Goal: Find specific page/section: Find specific page/section

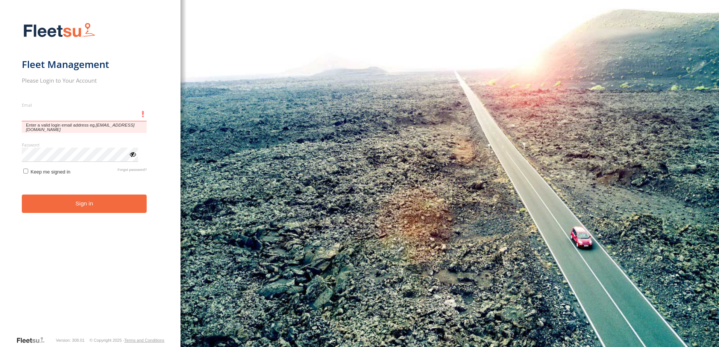
type input "**********"
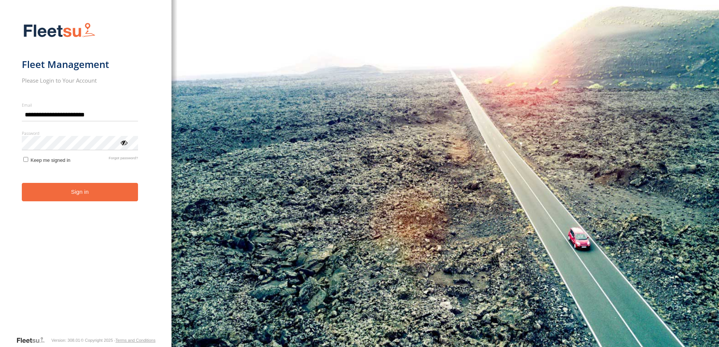
click at [115, 197] on button "Sign in" at bounding box center [80, 192] width 116 height 18
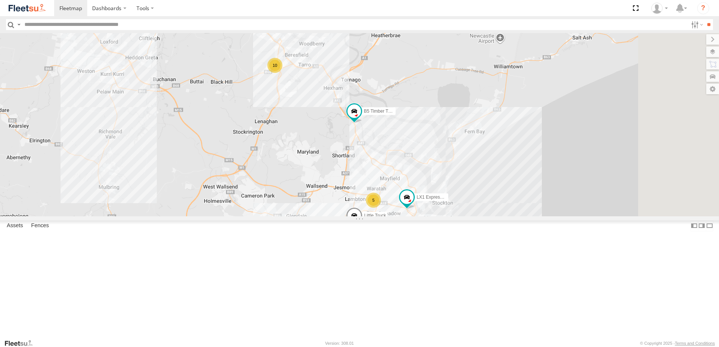
drag, startPoint x: 415, startPoint y: 153, endPoint x: 413, endPoint y: 181, distance: 27.1
click at [407, 173] on div "10 5 9 B5 Timber Truck CX2 Express Ute LX1 Express Ute Little Truck" at bounding box center [359, 125] width 719 height 184
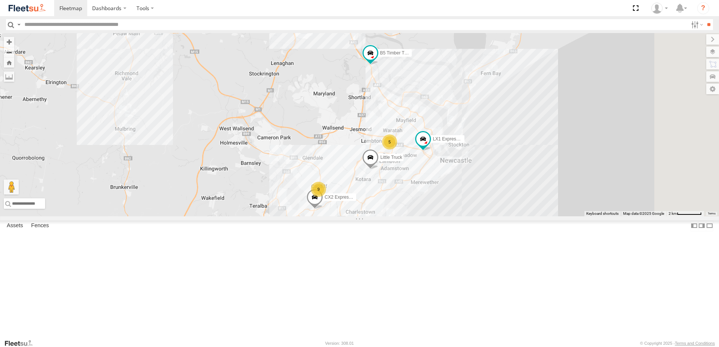
drag, startPoint x: 407, startPoint y: 227, endPoint x: 425, endPoint y: 167, distance: 62.7
click at [423, 165] on div "10 5 9 B5 Timber Truck CX2 Express Ute LX1 Express Ute Little Truck" at bounding box center [359, 125] width 719 height 184
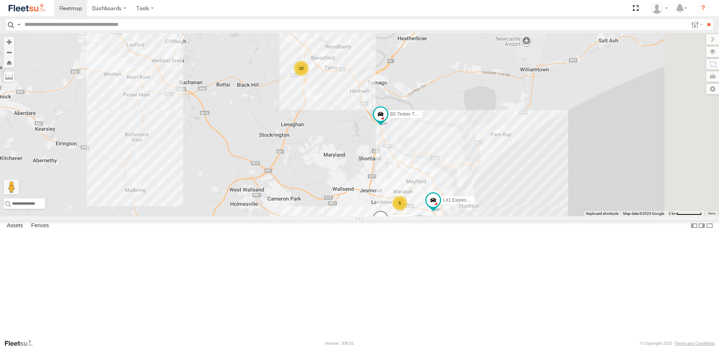
drag, startPoint x: 425, startPoint y: 167, endPoint x: 433, endPoint y: 226, distance: 59.6
click at [434, 217] on div "10 5 9 B5 Timber Truck CX2 Express Ute LX1 Express Ute Little Truck" at bounding box center [359, 125] width 719 height 184
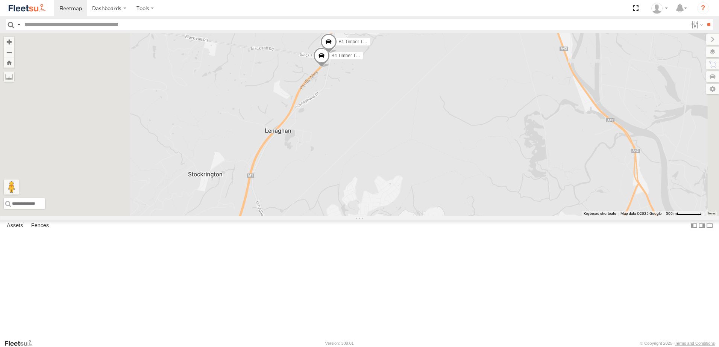
drag, startPoint x: 422, startPoint y: 180, endPoint x: 445, endPoint y: 157, distance: 32.2
click at [443, 157] on div "BX1 Express Ute LX4 Express Ute B5 Timber Truck LX1 Express Ute B4 Timber Truck…" at bounding box center [359, 125] width 719 height 184
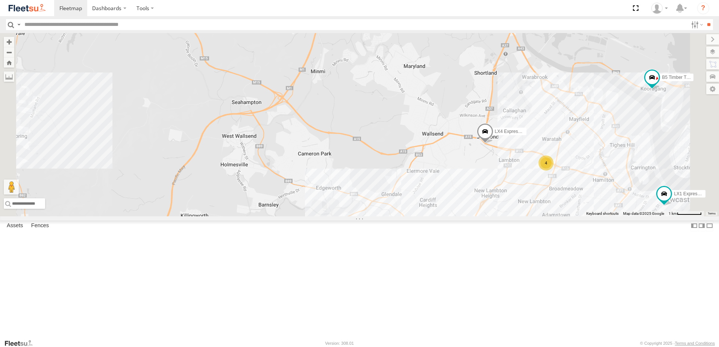
drag, startPoint x: 450, startPoint y: 207, endPoint x: 440, endPoint y: 133, distance: 74.3
click at [437, 121] on div "BX1 Express Ute LX4 Express Ute B5 Timber Truck LX1 Express Ute 2 4 5 2" at bounding box center [359, 125] width 719 height 184
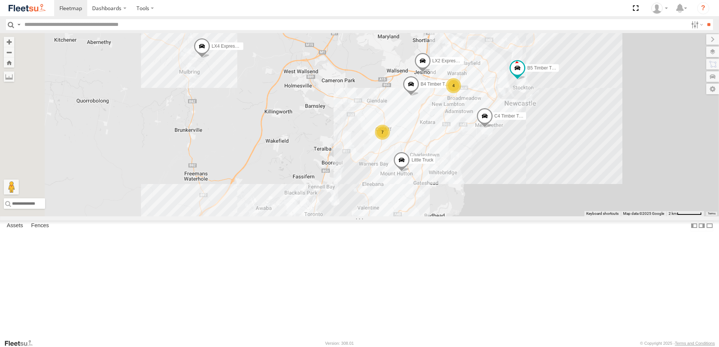
drag, startPoint x: 423, startPoint y: 218, endPoint x: 479, endPoint y: 185, distance: 64.9
click at [425, 215] on div "B4 Timber Truck LX4 Express Ute B5 Timber Truck C4 Timber Truck B1 Timber Truck…" at bounding box center [359, 125] width 719 height 184
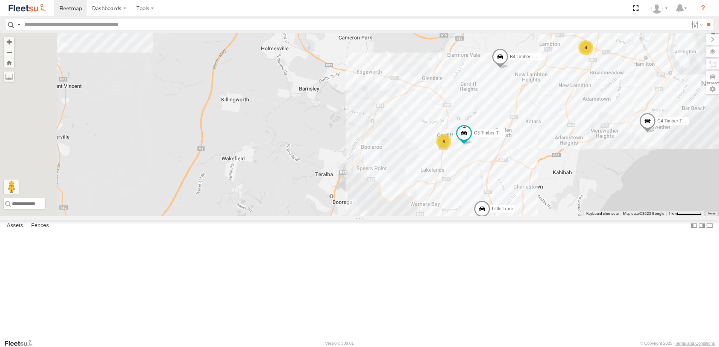
drag, startPoint x: 262, startPoint y: 225, endPoint x: 377, endPoint y: 174, distance: 125.6
click at [377, 174] on div "B4 Timber Truck LX4 Express Ute B5 Timber Truck C4 Timber Truck B1 Timber Truck…" at bounding box center [359, 125] width 719 height 184
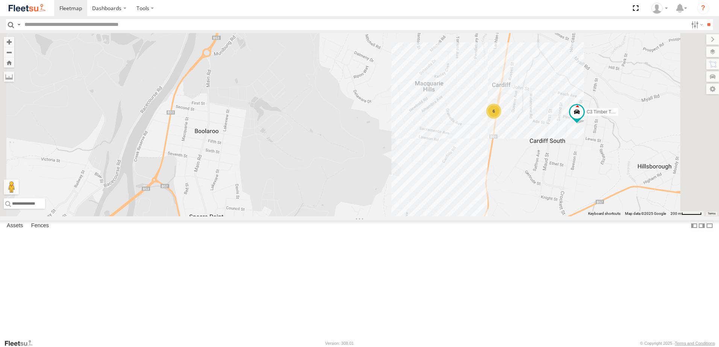
click at [502, 204] on div "B4 Timber Truck LX4 Express Ute B5 Timber Truck C4 Timber Truck B1 Timber Truck…" at bounding box center [359, 125] width 719 height 184
click at [452, 217] on div "B4 Timber Truck LX4 Express Ute B5 Timber Truck C4 Timber Truck B1 Timber Truck…" at bounding box center [359, 125] width 719 height 184
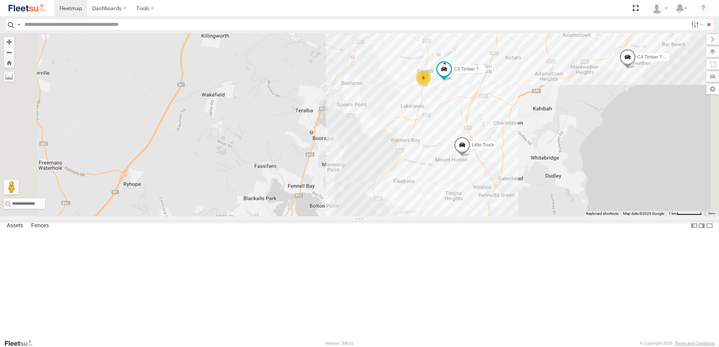
drag, startPoint x: 425, startPoint y: 245, endPoint x: 460, endPoint y: 166, distance: 86.2
click at [460, 166] on div "B4 Timber Truck LX4 Express Ute B5 Timber Truck C4 Timber Truck B1 Timber Truck…" at bounding box center [359, 125] width 719 height 184
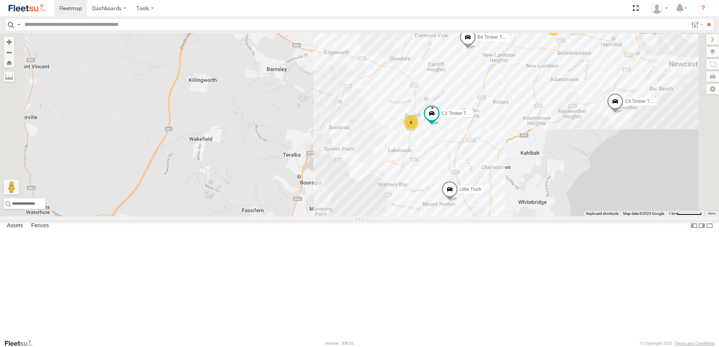
drag, startPoint x: 460, startPoint y: 170, endPoint x: 448, endPoint y: 220, distance: 51.6
click at [448, 217] on div "B4 Timber Truck LX4 Express Ute B5 Timber Truck C4 Timber Truck B1 Timber Truck…" at bounding box center [359, 125] width 719 height 184
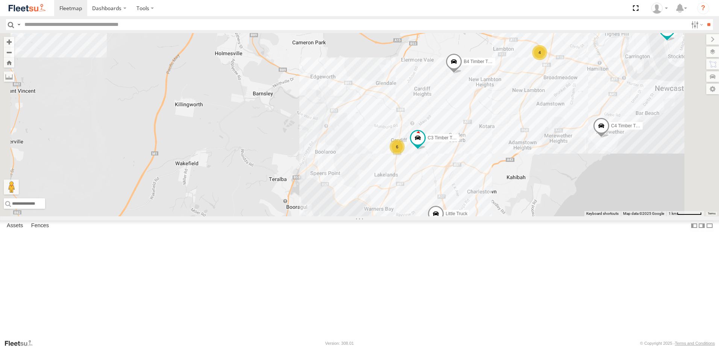
drag, startPoint x: 519, startPoint y: 155, endPoint x: 500, endPoint y: 222, distance: 69.6
click at [500, 217] on div "B4 Timber Truck LX4 Express Ute B5 Timber Truck C4 Timber Truck B1 Timber Truck…" at bounding box center [359, 125] width 719 height 184
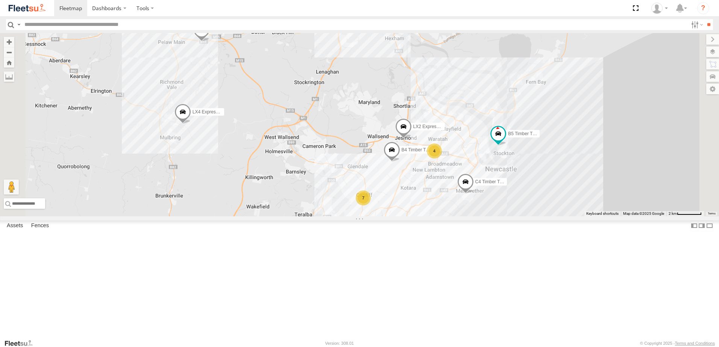
drag, startPoint x: 464, startPoint y: 138, endPoint x: 444, endPoint y: 174, distance: 41.4
click at [445, 171] on div "B4 Timber Truck LX4 Express Ute B5 Timber Truck C4 Timber Truck B1 Timber Truck…" at bounding box center [359, 125] width 719 height 184
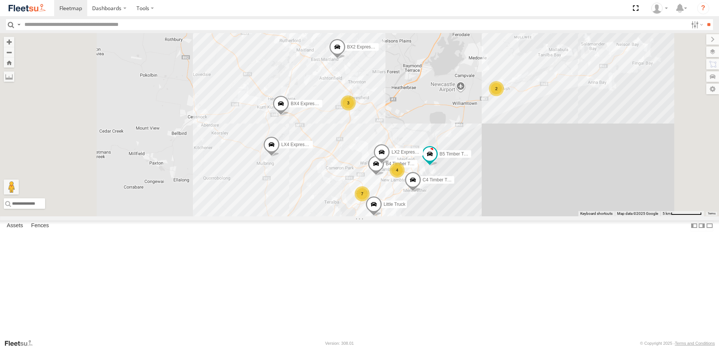
drag, startPoint x: 386, startPoint y: 246, endPoint x: 426, endPoint y: 186, distance: 72.5
click at [426, 186] on div "B4 Timber Truck LX2 Express Ute LX4 Express Ute B5 Timber Truck C4 Timber Truck…" at bounding box center [359, 125] width 719 height 184
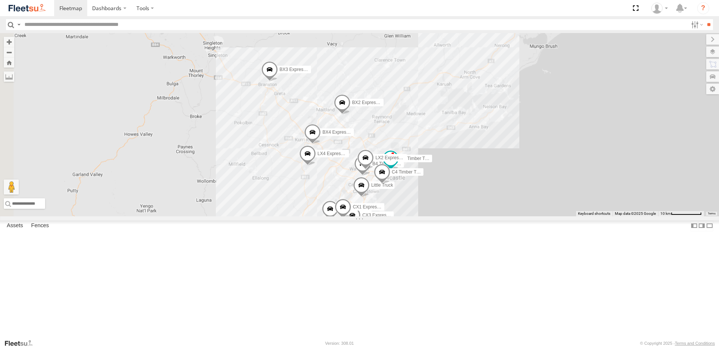
drag, startPoint x: 404, startPoint y: 237, endPoint x: 407, endPoint y: 270, distance: 32.8
click at [398, 217] on div "B4 Timber Truck LX2 Express Ute LX4 Express Ute B5 Timber Truck C4 Timber Truck…" at bounding box center [359, 125] width 719 height 184
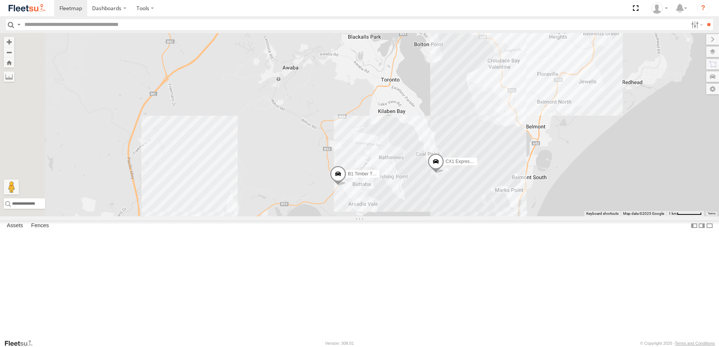
click at [346, 186] on span at bounding box center [338, 176] width 17 height 20
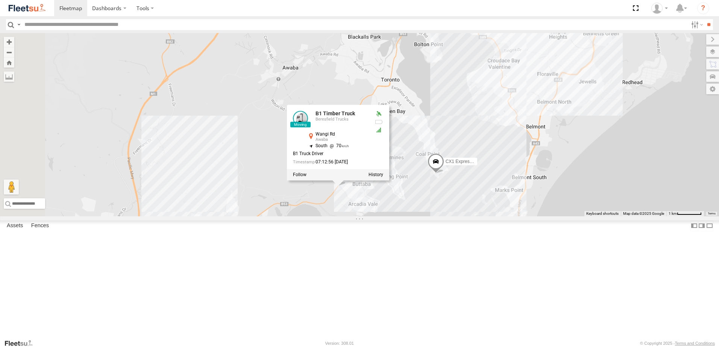
click at [378, 217] on div "B4 Timber Truck LX2 Express Ute LX4 Express Ute B5 Timber Truck C4 Timber Truck…" at bounding box center [359, 125] width 719 height 184
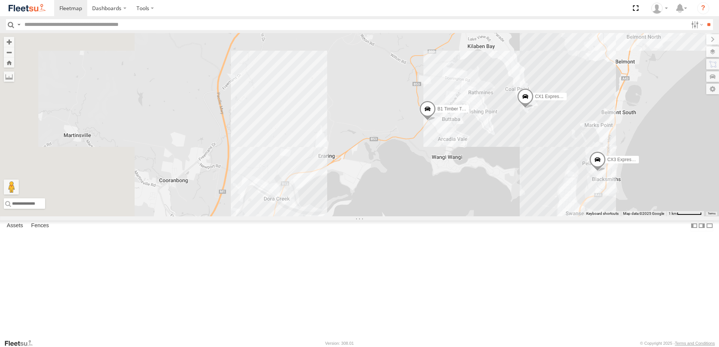
drag, startPoint x: 377, startPoint y: 250, endPoint x: 467, endPoint y: 185, distance: 111.3
click at [467, 185] on div "B4 Timber Truck LX2 Express Ute LX4 Express Ute B5 Timber Truck C4 Timber Truck…" at bounding box center [359, 125] width 719 height 184
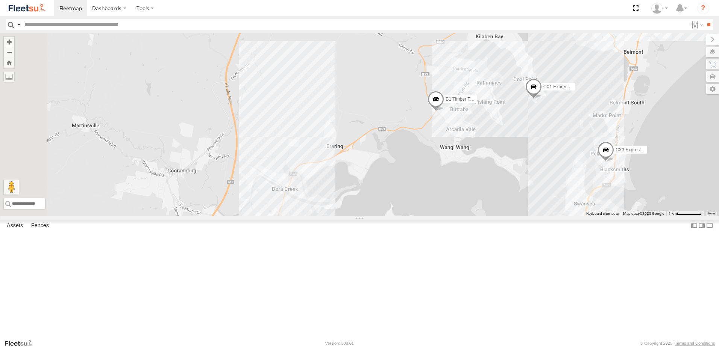
drag, startPoint x: 401, startPoint y: 249, endPoint x: 434, endPoint y: 199, distance: 59.9
click at [434, 199] on div "B4 Timber Truck LX2 Express Ute LX4 Express Ute B5 Timber Truck C4 Timber Truck…" at bounding box center [359, 125] width 719 height 184
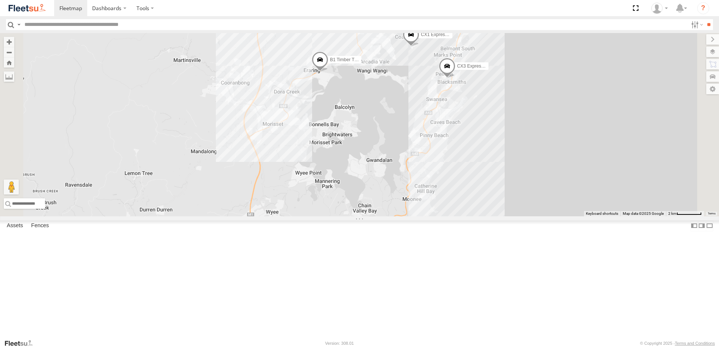
drag, startPoint x: 498, startPoint y: 263, endPoint x: 440, endPoint y: 184, distance: 98.5
click at [440, 184] on div "B4 Timber Truck LX2 Express Ute LX4 Express Ute B5 Timber Truck C4 Timber Truck…" at bounding box center [359, 125] width 719 height 184
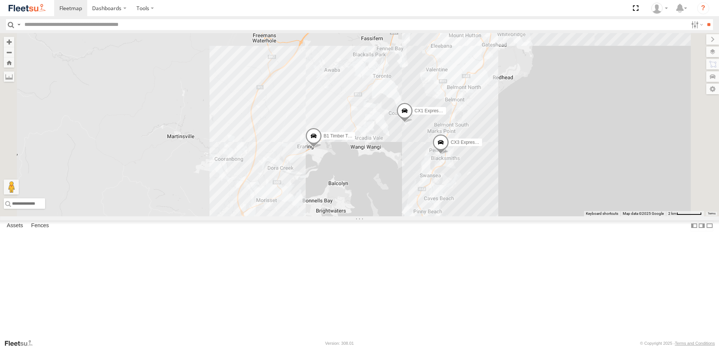
drag, startPoint x: 452, startPoint y: 193, endPoint x: 446, endPoint y: 312, distance: 119.4
click at [446, 217] on div "B4 Timber Truck LX2 Express Ute LX4 Express Ute B5 Timber Truck C4 Timber Truck…" at bounding box center [359, 125] width 719 height 184
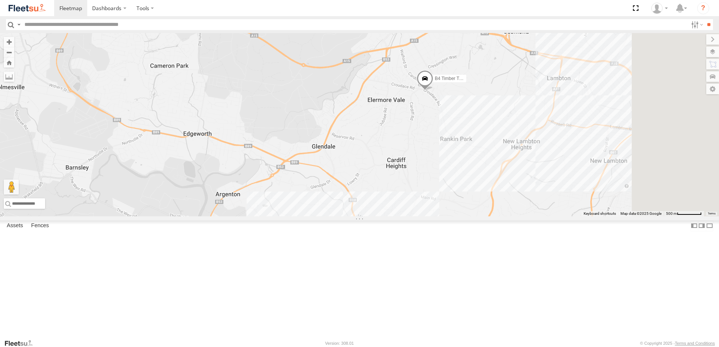
drag, startPoint x: 559, startPoint y: 149, endPoint x: 489, endPoint y: 284, distance: 151.2
click at [489, 217] on div "B4 Timber Truck LX2 Express Ute LX4 Express Ute B5 Timber Truck C4 Timber Truck…" at bounding box center [359, 125] width 719 height 184
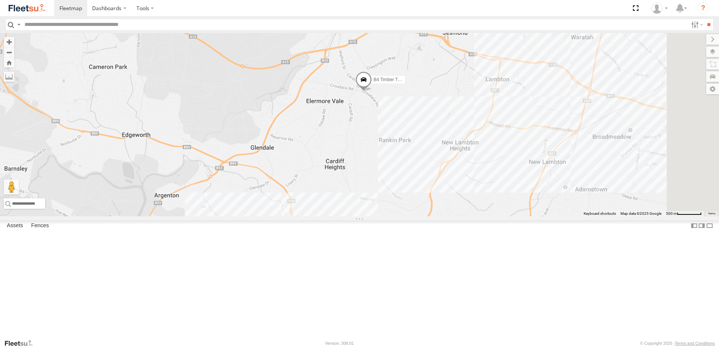
drag, startPoint x: 567, startPoint y: 273, endPoint x: 463, endPoint y: 225, distance: 115.3
click at [470, 217] on div "B4 Timber Truck LX2 Express Ute LX4 Express Ute B5 Timber Truck C4 Timber Truck…" at bounding box center [359, 125] width 719 height 184
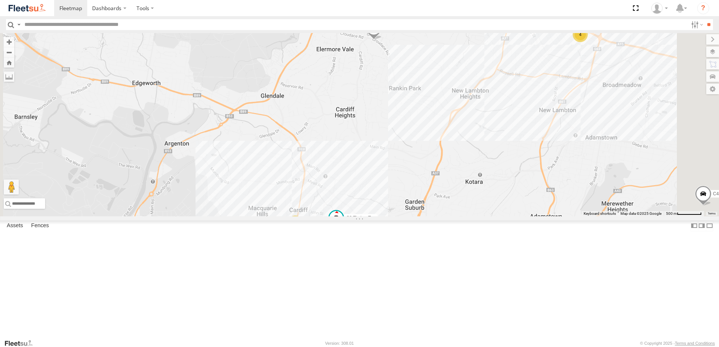
drag, startPoint x: 457, startPoint y: 223, endPoint x: 484, endPoint y: 178, distance: 52.2
click at [484, 178] on div "B4 Timber Truck LX2 Express Ute LX4 Express Ute B5 Timber Truck C4 Timber Truck…" at bounding box center [359, 125] width 719 height 184
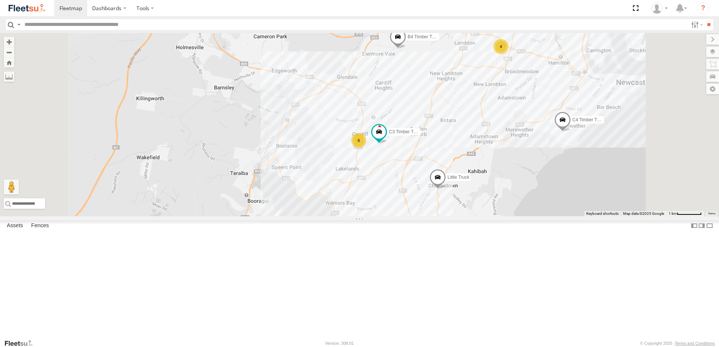
drag, startPoint x: 464, startPoint y: 248, endPoint x: 481, endPoint y: 168, distance: 81.4
click at [481, 168] on div "B4 Timber Truck LX2 Express Ute LX4 Express Ute B5 Timber Truck C4 Timber Truck…" at bounding box center [359, 125] width 719 height 184
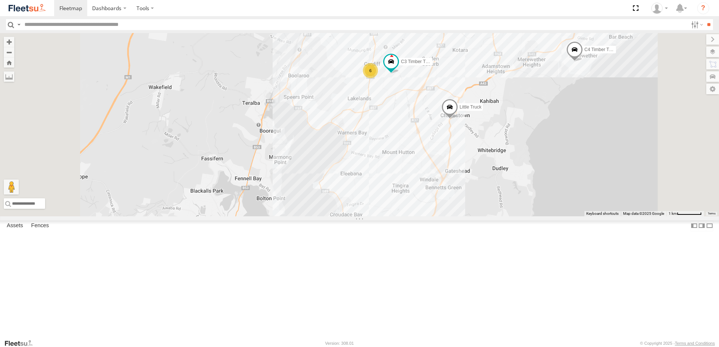
drag, startPoint x: 482, startPoint y: 215, endPoint x: 519, endPoint y: 212, distance: 37.3
click at [519, 212] on div "B4 Timber Truck LX2 Express Ute LX4 Express Ute B5 Timber Truck C4 Timber Truck…" at bounding box center [359, 125] width 719 height 184
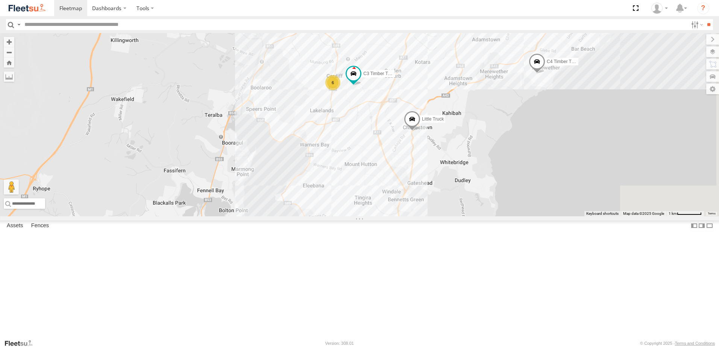
drag, startPoint x: 485, startPoint y: 240, endPoint x: 404, endPoint y: 258, distance: 83.2
click at [404, 217] on div "B4 Timber Truck LX2 Express Ute LX4 Express Ute B5 Timber Truck C4 Timber Truck…" at bounding box center [359, 125] width 719 height 184
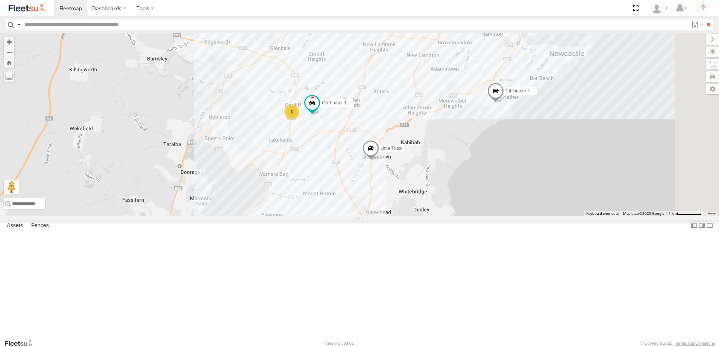
drag, startPoint x: 468, startPoint y: 244, endPoint x: 440, endPoint y: 268, distance: 36.3
click at [439, 217] on div "B4 Timber Truck LX2 Express Ute LX4 Express Ute B5 Timber Truck C4 Timber Truck…" at bounding box center [359, 125] width 719 height 184
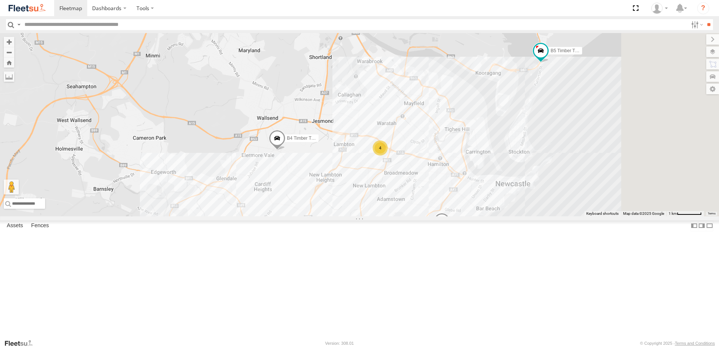
drag, startPoint x: 499, startPoint y: 108, endPoint x: 446, endPoint y: 240, distance: 142.1
click at [444, 217] on div "B4 Timber Truck LX2 Express Ute LX4 Express Ute B5 Timber Truck C4 Timber Truck…" at bounding box center [359, 125] width 719 height 184
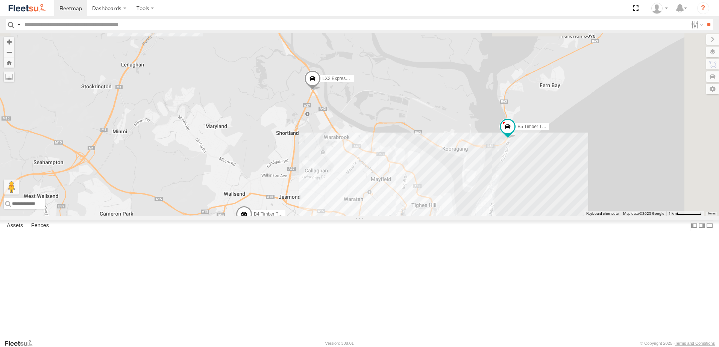
drag, startPoint x: 505, startPoint y: 123, endPoint x: 472, endPoint y: 188, distance: 73.5
click at [472, 188] on div "B4 Timber Truck LX2 Express Ute LX4 Express Ute B5 Timber Truck C4 Timber Truck…" at bounding box center [359, 125] width 719 height 184
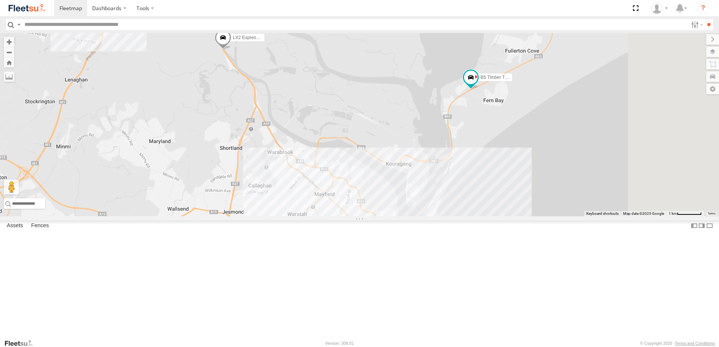
drag, startPoint x: 564, startPoint y: 187, endPoint x: 551, endPoint y: 191, distance: 13.7
click at [555, 187] on div "B4 Timber Truck LX2 Express Ute B5 Timber Truck 4 BX4 Express Ute" at bounding box center [359, 125] width 719 height 184
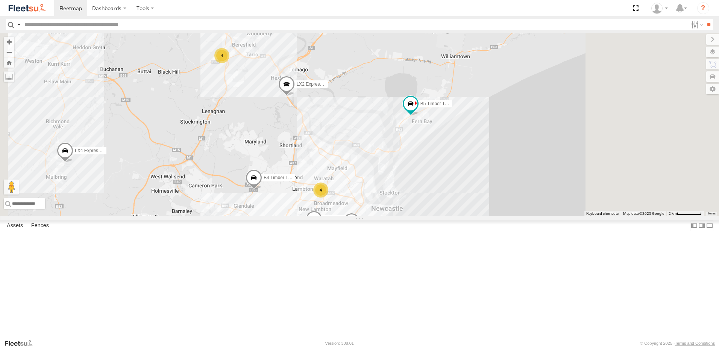
drag, startPoint x: 527, startPoint y: 213, endPoint x: 478, endPoint y: 219, distance: 49.6
click at [479, 217] on div "B4 Timber Truck LX2 Express Ute B5 Timber Truck BX1 Express Ute 7 B2 Timber Tru…" at bounding box center [359, 125] width 719 height 184
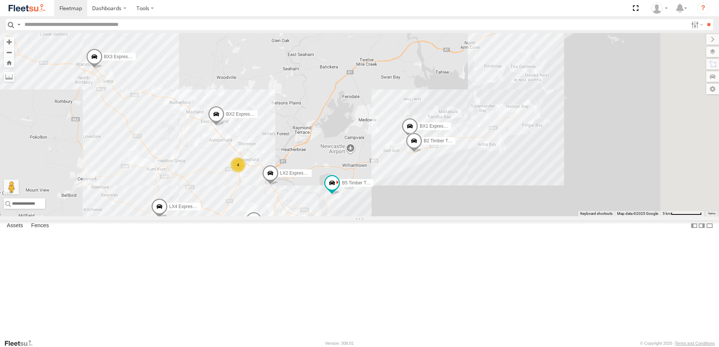
drag, startPoint x: 496, startPoint y: 132, endPoint x: 455, endPoint y: 171, distance: 56.4
click at [455, 171] on div "B4 Timber Truck LX2 Express Ute B5 Timber Truck BX1 Express Ute B2 Timber Truck…" at bounding box center [359, 125] width 719 height 184
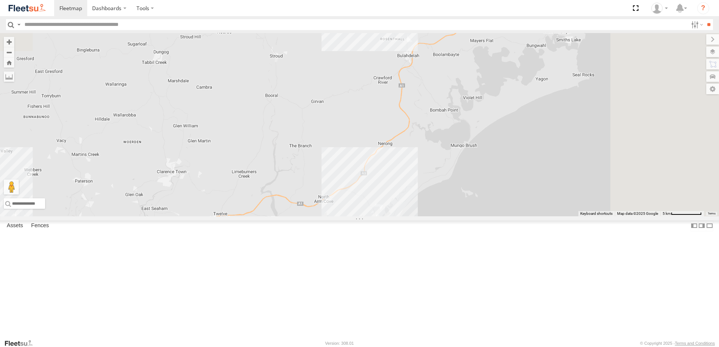
drag, startPoint x: 569, startPoint y: 117, endPoint x: 435, endPoint y: 256, distance: 193.1
click at [435, 217] on div "B4 Timber Truck LX2 Express Ute B5 Timber Truck BX1 Express Ute B2 Timber Truck…" at bounding box center [359, 125] width 719 height 184
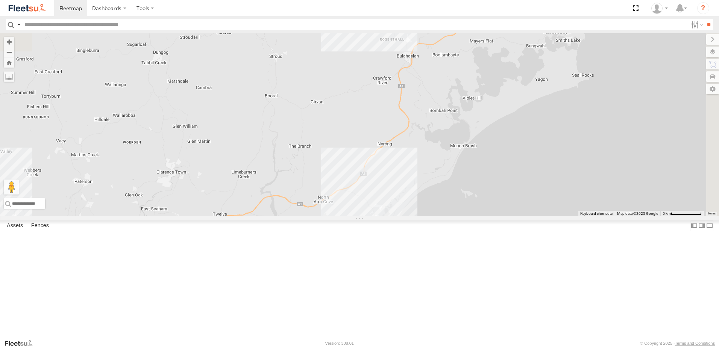
drag, startPoint x: 436, startPoint y: 258, endPoint x: 477, endPoint y: 158, distance: 108.1
click at [477, 160] on div "B4 Timber Truck LX2 Express Ute B5 Timber Truck BX1 Express Ute B2 Timber Truck…" at bounding box center [359, 125] width 719 height 184
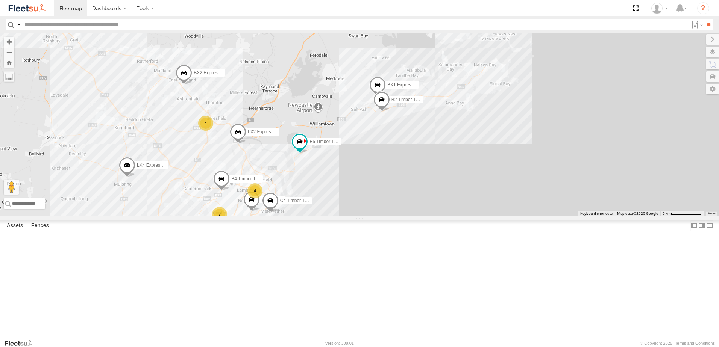
drag, startPoint x: 391, startPoint y: 243, endPoint x: 443, endPoint y: 209, distance: 61.4
click at [443, 209] on div "B4 Timber Truck LX2 Express Ute B5 Timber Truck BX1 Express Ute B2 Timber Truck…" at bounding box center [359, 125] width 719 height 184
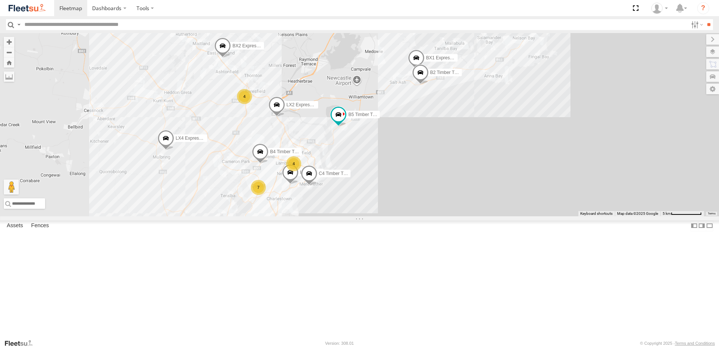
drag, startPoint x: 319, startPoint y: 313, endPoint x: 384, endPoint y: 233, distance: 103.7
click at [356, 217] on div "B4 Timber Truck LX2 Express Ute B5 Timber Truck BX1 Express Ute B2 Timber Truck…" at bounding box center [359, 125] width 719 height 184
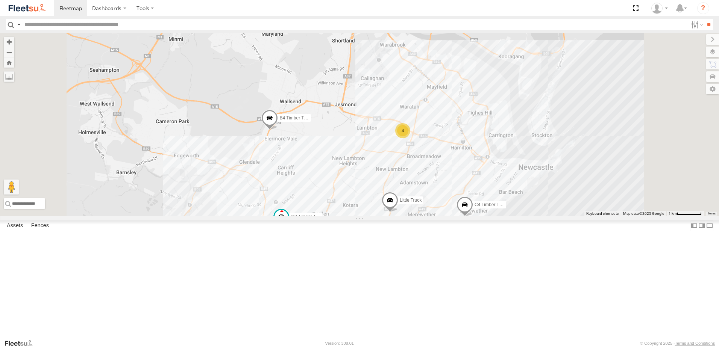
drag, startPoint x: 344, startPoint y: 247, endPoint x: 358, endPoint y: 224, distance: 27.2
click at [356, 217] on div "B4 Timber Truck LX2 Express Ute B5 Timber Truck BX1 Express Ute B2 Timber Truck…" at bounding box center [359, 125] width 719 height 184
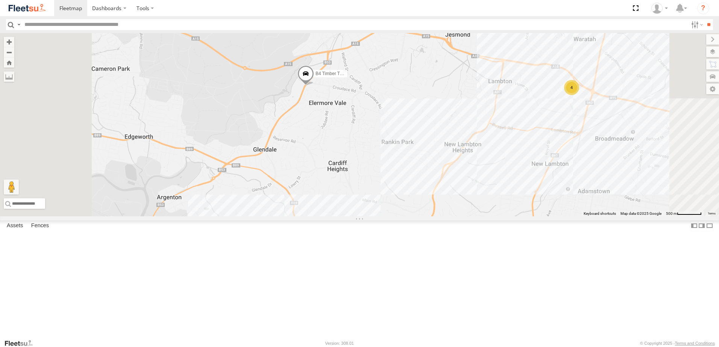
drag, startPoint x: 352, startPoint y: 256, endPoint x: 389, endPoint y: 206, distance: 62.1
click at [388, 207] on div "B4 Timber Truck LX2 Express Ute B5 Timber Truck BX1 Express Ute B2 Timber Truck…" at bounding box center [359, 125] width 719 height 184
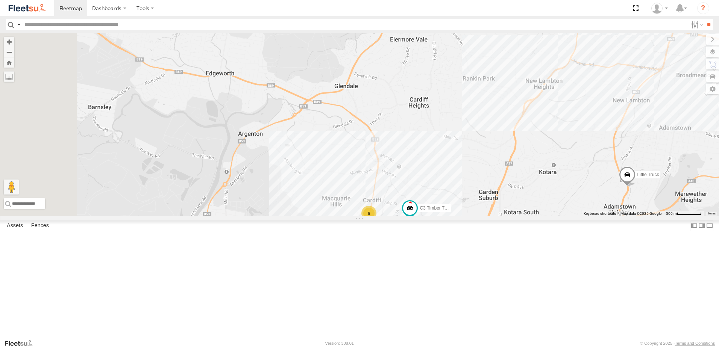
drag, startPoint x: 363, startPoint y: 228, endPoint x: 428, endPoint y: 190, distance: 75.0
click at [428, 190] on div "B4 Timber Truck LX2 Express Ute B5 Timber Truck BX1 Express Ute B2 Timber Truck…" at bounding box center [359, 125] width 719 height 184
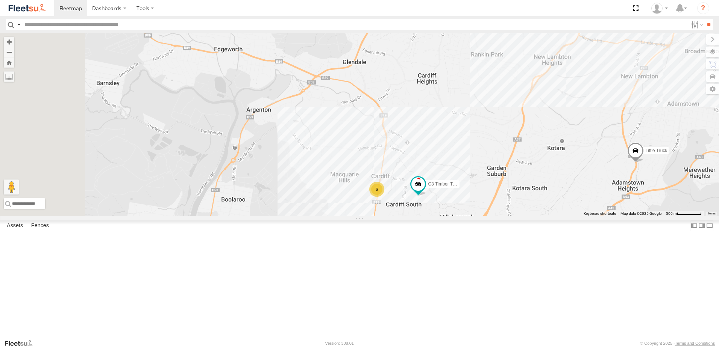
drag, startPoint x: 409, startPoint y: 215, endPoint x: 419, endPoint y: 181, distance: 35.2
click at [419, 181] on div "B4 Timber Truck LX2 Express Ute B5 Timber Truck BX1 Express Ute B2 Timber Truck…" at bounding box center [359, 125] width 719 height 184
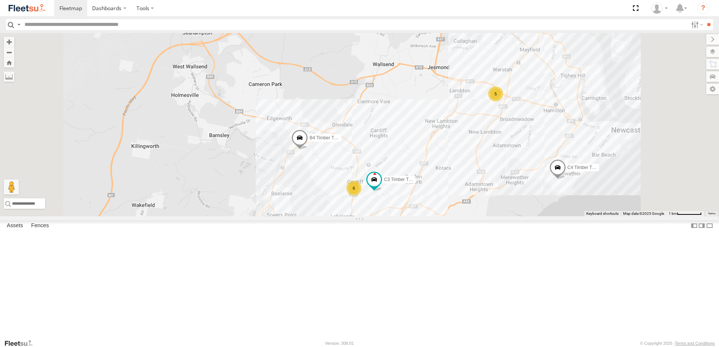
drag, startPoint x: 417, startPoint y: 227, endPoint x: 415, endPoint y: 261, distance: 34.7
click at [415, 217] on div "B4 Timber Truck C3 Timber Truck 6 5 C4 Timber Truck" at bounding box center [359, 125] width 719 height 184
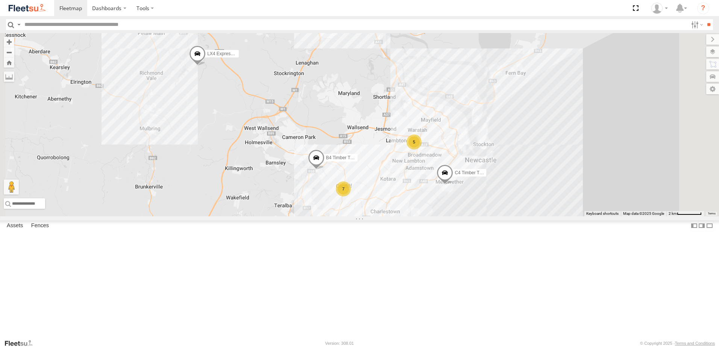
drag, startPoint x: 492, startPoint y: 164, endPoint x: 457, endPoint y: 203, distance: 52.4
click at [457, 203] on div "B4 Timber Truck C4 Timber Truck LX2 Express Ute 7 5 LX4 Express Ute B5 Timber T…" at bounding box center [359, 125] width 719 height 184
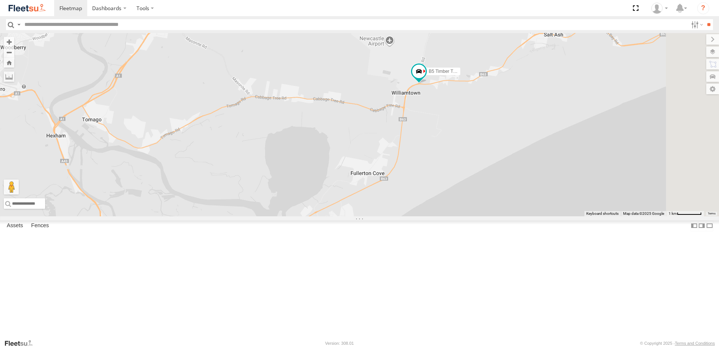
drag, startPoint x: 559, startPoint y: 147, endPoint x: 551, endPoint y: 166, distance: 20.4
click at [557, 166] on div "B4 Timber Truck C4 Timber Truck LX2 Express Ute LX4 Express Ute B5 Timber Truck…" at bounding box center [359, 125] width 719 height 184
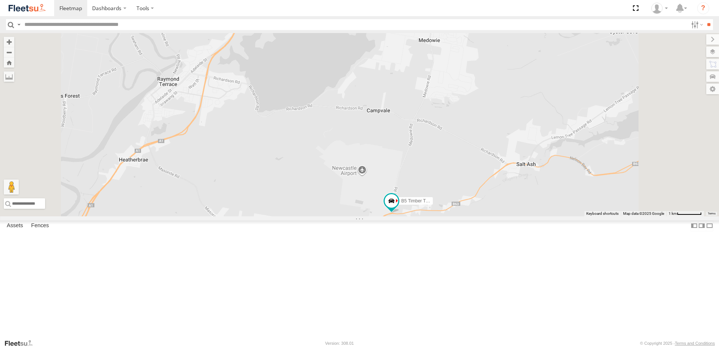
drag, startPoint x: 526, startPoint y: 113, endPoint x: 513, endPoint y: 225, distance: 112.4
click at [513, 217] on div "B4 Timber Truck C4 Timber Truck LX2 Express Ute LX4 Express Ute B5 Timber Truck…" at bounding box center [359, 125] width 719 height 184
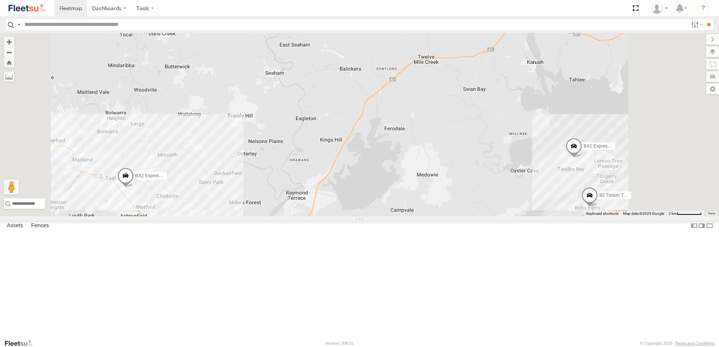
drag, startPoint x: 510, startPoint y: 132, endPoint x: 511, endPoint y: 217, distance: 84.2
click at [511, 217] on div "B4 Timber Truck C4 Timber Truck LX2 Express Ute LX4 Express Ute B5 Timber Truck…" at bounding box center [359, 125] width 719 height 184
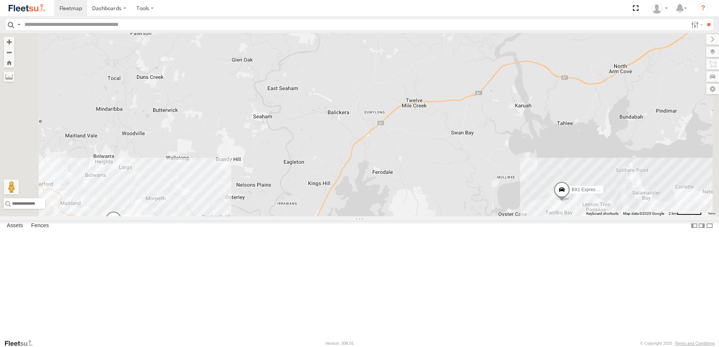
drag, startPoint x: 524, startPoint y: 207, endPoint x: 508, endPoint y: 216, distance: 18.2
click at [508, 216] on div "B4 Timber Truck C4 Timber Truck LX2 Express Ute LX4 Express Ute B5 Timber Truck…" at bounding box center [359, 125] width 719 height 184
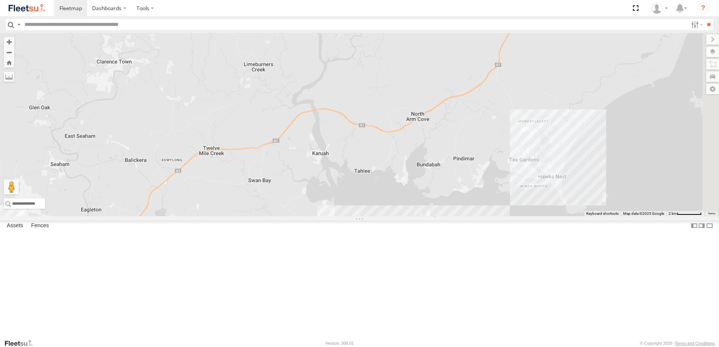
drag, startPoint x: 510, startPoint y: 213, endPoint x: 323, endPoint y: 261, distance: 192.8
click at [323, 217] on div "B4 Timber Truck C4 Timber Truck LX2 Express Ute LX4 Express Ute B5 Timber Truck…" at bounding box center [359, 125] width 719 height 184
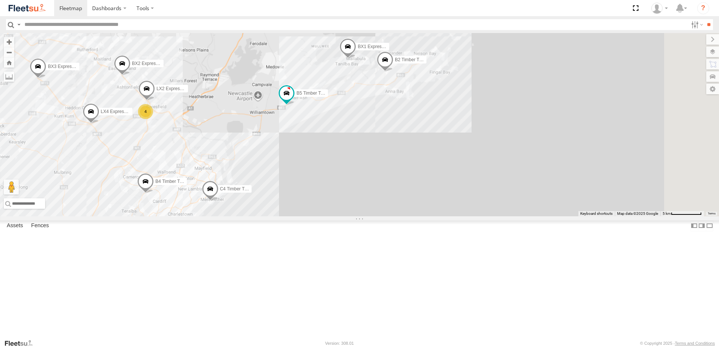
drag, startPoint x: 398, startPoint y: 195, endPoint x: 405, endPoint y: 57, distance: 138.2
click at [405, 57] on div "B4 Timber Truck C4 Timber Truck LX2 Express Ute LX4 Express Ute B5 Timber Truck…" at bounding box center [359, 125] width 719 height 184
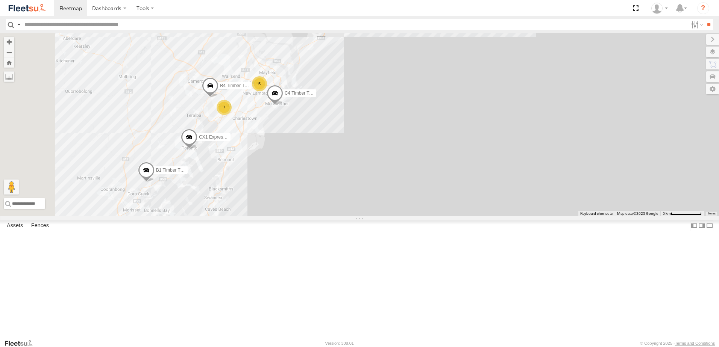
drag, startPoint x: 320, startPoint y: 120, endPoint x: 379, endPoint y: 102, distance: 62.6
click at [379, 102] on div "B4 Timber Truck C4 Timber Truck LX2 Express Ute LX4 Express Ute B5 Timber Truck…" at bounding box center [359, 125] width 719 height 184
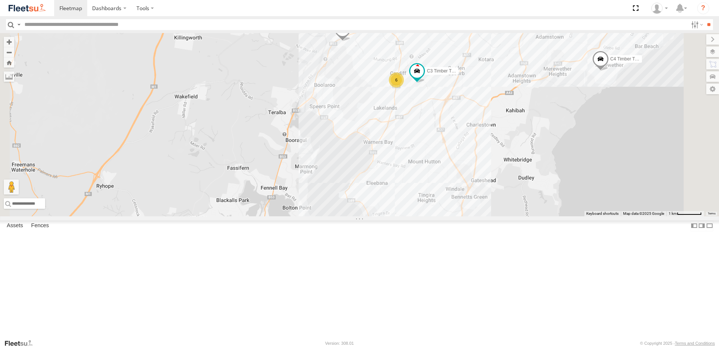
drag, startPoint x: 454, startPoint y: 194, endPoint x: 448, endPoint y: 161, distance: 33.5
click at [449, 159] on div "B4 Timber Truck C4 Timber Truck LX2 Express Ute LX4 Express Ute B5 Timber Truck…" at bounding box center [359, 125] width 719 height 184
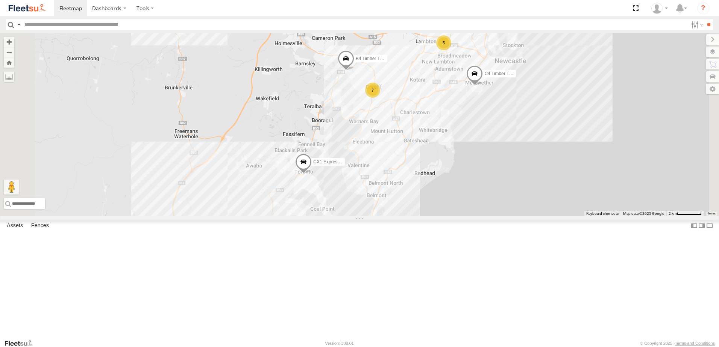
drag, startPoint x: 455, startPoint y: 218, endPoint x: 451, endPoint y: 164, distance: 55.1
click at [451, 164] on div "B4 Timber Truck C4 Timber Truck LX2 Express Ute LX4 Express Ute B5 Timber Truck…" at bounding box center [359, 125] width 719 height 184
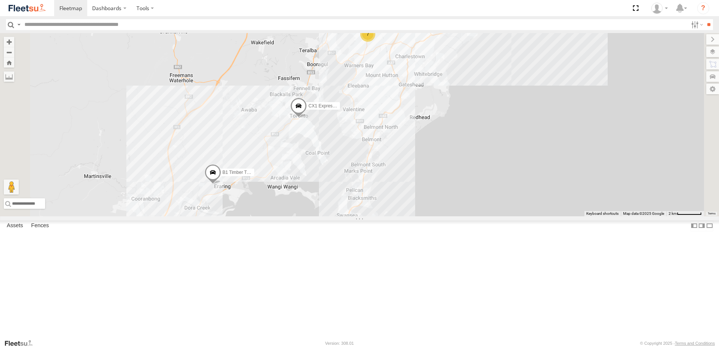
drag, startPoint x: 385, startPoint y: 249, endPoint x: 407, endPoint y: 226, distance: 31.6
click at [407, 217] on div "B4 Timber Truck C4 Timber Truck LX2 Express Ute LX4 Express Ute B5 Timber Truck…" at bounding box center [359, 125] width 719 height 184
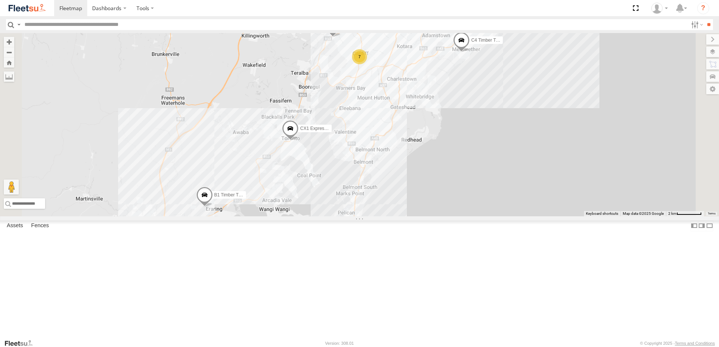
drag, startPoint x: 410, startPoint y: 198, endPoint x: 355, endPoint y: 271, distance: 91.6
click at [355, 217] on div "B4 Timber Truck C4 Timber Truck B1 Timber Truck CX1 Express Ute 7" at bounding box center [359, 125] width 719 height 184
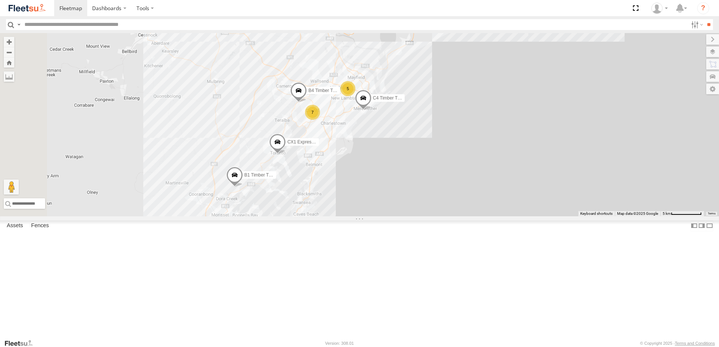
drag, startPoint x: 403, startPoint y: 210, endPoint x: 413, endPoint y: 241, distance: 32.2
click at [413, 217] on div "B4 Timber Truck CX3 Express Ute C4 Timber Truck B1 Timber Truck CX1 Express Ute…" at bounding box center [359, 125] width 719 height 184
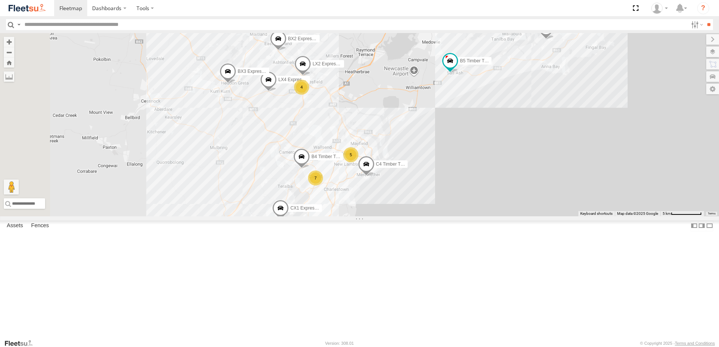
drag, startPoint x: 364, startPoint y: 183, endPoint x: 355, endPoint y: 217, distance: 34.9
click at [355, 217] on div "B4 Timber Truck CX3 Express Ute C4 Timber Truck B1 Timber Truck CX1 Express Ute…" at bounding box center [359, 125] width 719 height 184
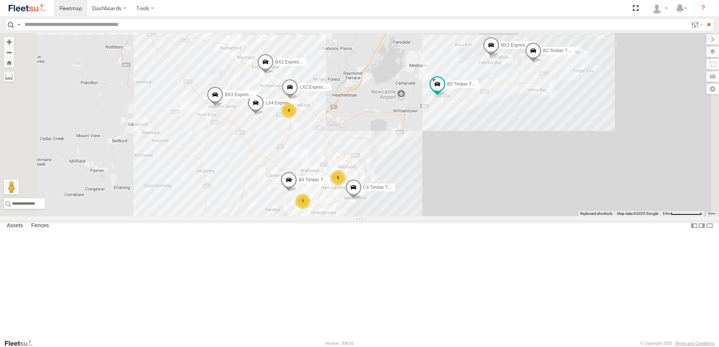
click at [492, 193] on div "B4 Timber Truck CX3 Express Ute C4 Timber Truck B1 Timber Truck CX1 Express Ute…" at bounding box center [359, 125] width 719 height 184
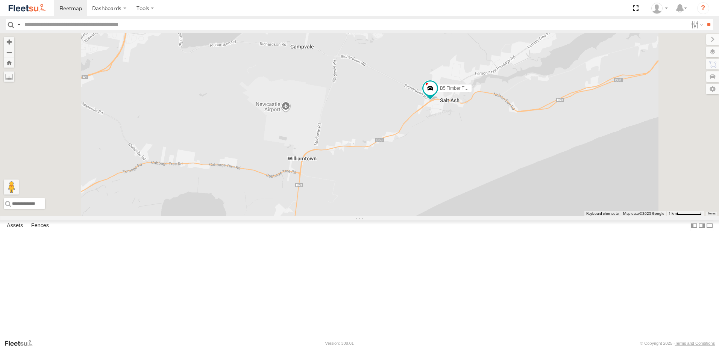
drag, startPoint x: 508, startPoint y: 177, endPoint x: 506, endPoint y: 187, distance: 10.3
click at [506, 187] on div "B4 Timber Truck CX3 Express Ute C4 Timber Truck B1 Timber Truck CX1 Express Ute…" at bounding box center [359, 125] width 719 height 184
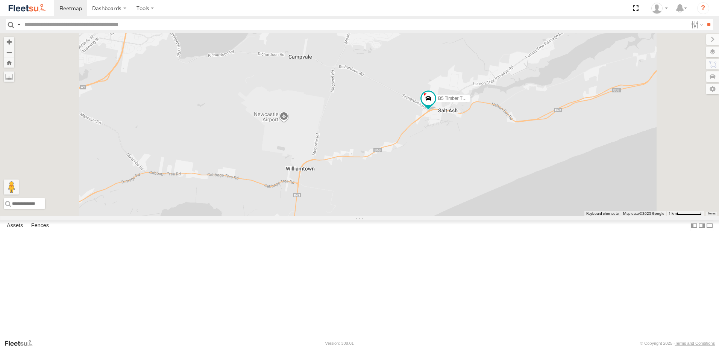
drag, startPoint x: 428, startPoint y: 196, endPoint x: 454, endPoint y: 133, distance: 68.3
click at [453, 134] on div "B4 Timber Truck CX3 Express Ute C4 Timber Truck B1 Timber Truck CX1 Express Ute…" at bounding box center [359, 125] width 719 height 184
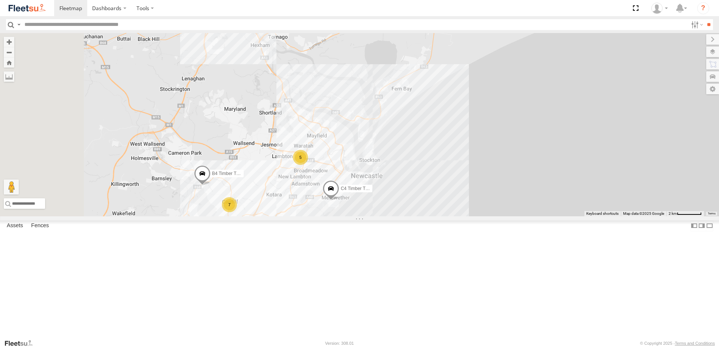
drag, startPoint x: 338, startPoint y: 165, endPoint x: 417, endPoint y: 131, distance: 86.3
click at [417, 131] on div "B4 Timber Truck CX3 Express Ute C4 Timber Truck B1 Timber Truck CX1 Express Ute…" at bounding box center [359, 125] width 719 height 184
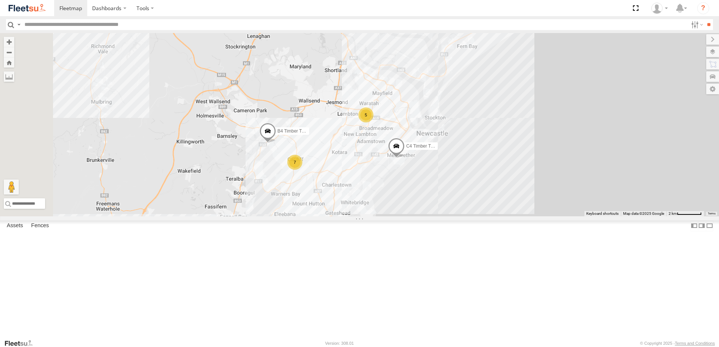
drag, startPoint x: 408, startPoint y: 149, endPoint x: 442, endPoint y: 109, distance: 51.8
click at [443, 107] on div "B4 Timber Truck CX3 Express Ute C4 Timber Truck B1 Timber Truck CX1 Express Ute…" at bounding box center [359, 125] width 719 height 184
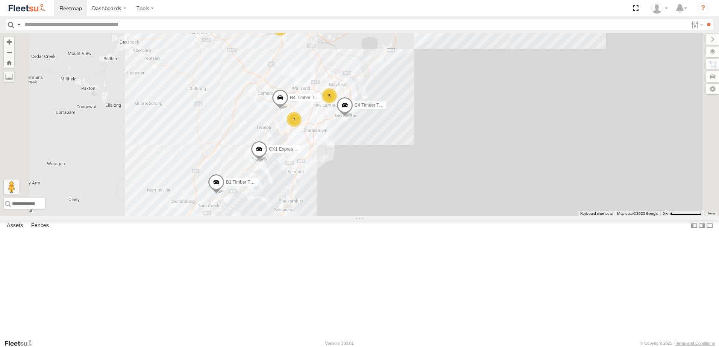
drag, startPoint x: 341, startPoint y: 214, endPoint x: 372, endPoint y: 169, distance: 54.1
click at [372, 169] on div "B4 Timber Truck CX3 Express Ute C4 Timber Truck B1 Timber Truck CX1 Express Ute…" at bounding box center [359, 125] width 719 height 184
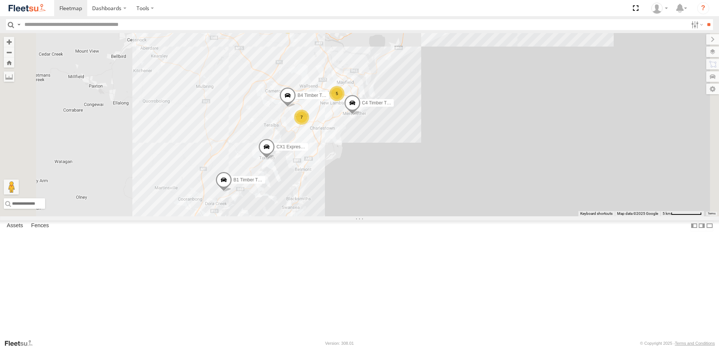
drag, startPoint x: 357, startPoint y: 248, endPoint x: 340, endPoint y: 281, distance: 36.8
click at [338, 217] on div "B4 Timber Truck CX3 Express Ute C4 Timber Truck B1 Timber Truck CX1 Express Ute…" at bounding box center [359, 125] width 719 height 184
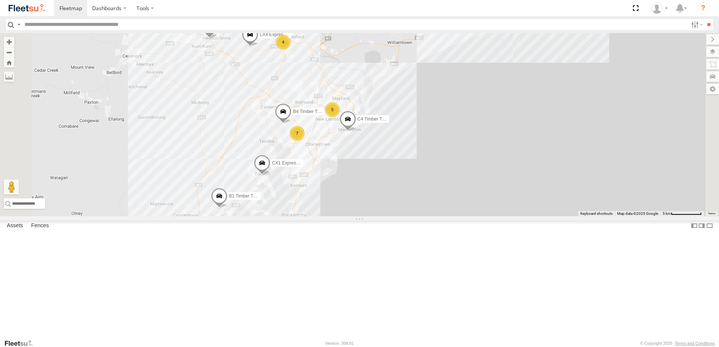
drag, startPoint x: 423, startPoint y: 135, endPoint x: 405, endPoint y: 190, distance: 57.3
click at [405, 190] on div "B4 Timber Truck CX3 Express Ute C4 Timber Truck B1 Timber Truck CX1 Express Ute…" at bounding box center [359, 125] width 719 height 184
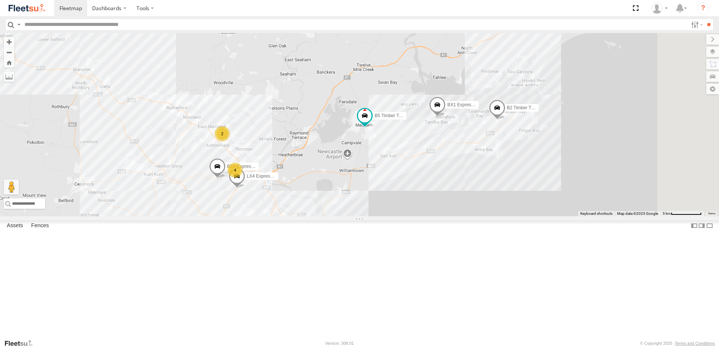
drag, startPoint x: 470, startPoint y: 171, endPoint x: 450, endPoint y: 241, distance: 73.1
click at [450, 217] on div "B4 Timber Truck BX1 Express Ute B2 Timber Truck LX4 Express Ute B5 Timber Truck…" at bounding box center [359, 125] width 719 height 184
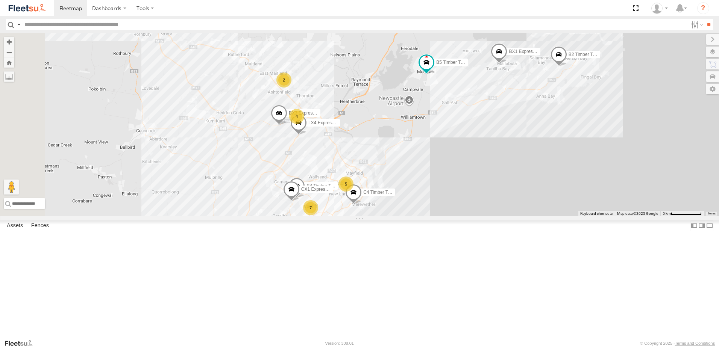
drag, startPoint x: 461, startPoint y: 234, endPoint x: 519, endPoint y: 180, distance: 79.3
click at [519, 180] on div "B4 Timber Truck BX1 Express Ute B2 Timber Truck LX4 Express Ute B5 Timber Truck…" at bounding box center [359, 125] width 719 height 184
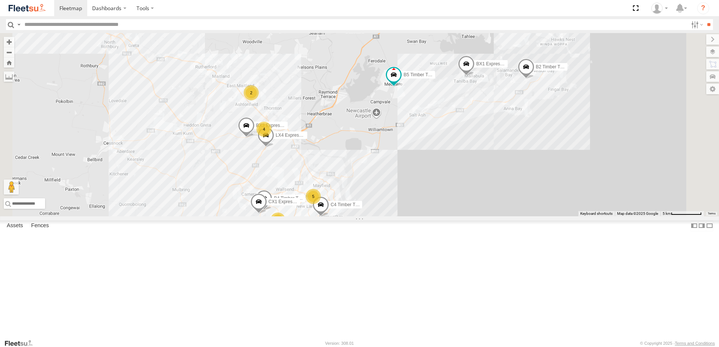
drag, startPoint x: 548, startPoint y: 178, endPoint x: 513, endPoint y: 187, distance: 36.2
click at [517, 187] on div "B4 Timber Truck BX1 Express Ute B2 Timber Truck LX4 Express Ute B5 Timber Truck…" at bounding box center [359, 125] width 719 height 184
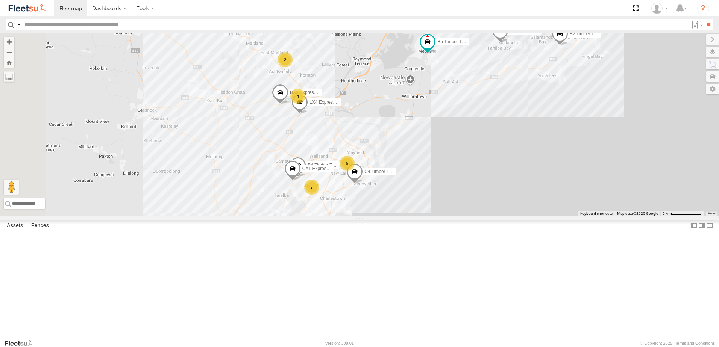
drag, startPoint x: 412, startPoint y: 207, endPoint x: 456, endPoint y: 170, distance: 57.7
click at [456, 170] on div "B4 Timber Truck BX1 Express Ute B2 Timber Truck LX4 Express Ute B5 Timber Truck…" at bounding box center [359, 125] width 719 height 184
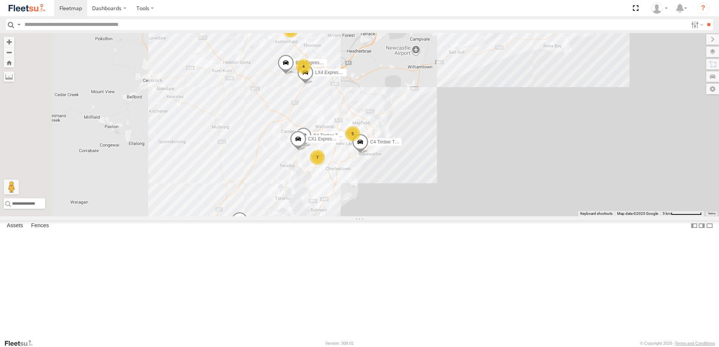
drag, startPoint x: 359, startPoint y: 237, endPoint x: 381, endPoint y: 187, distance: 54.4
click at [381, 185] on div "B4 Timber Truck BX1 Express Ute B2 Timber Truck LX4 Express Ute B5 Timber Truck…" at bounding box center [359, 125] width 719 height 184
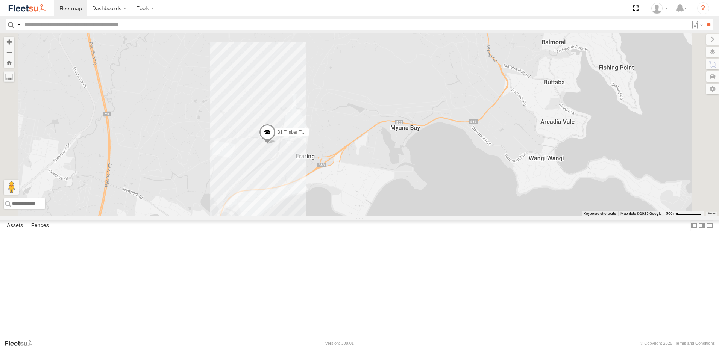
drag, startPoint x: 473, startPoint y: 140, endPoint x: 375, endPoint y: 216, distance: 124.3
click at [372, 217] on div "B1 Timber Truck" at bounding box center [359, 125] width 719 height 184
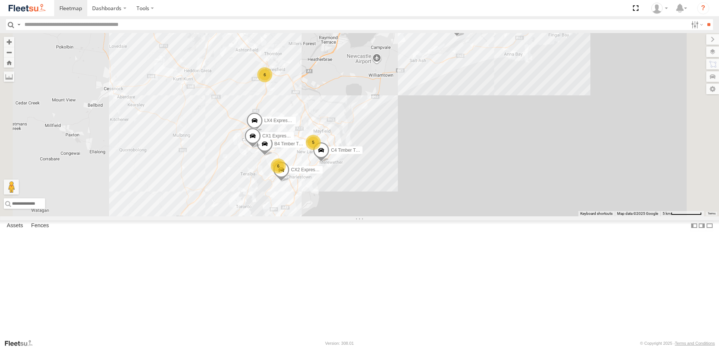
drag, startPoint x: 536, startPoint y: 138, endPoint x: 474, endPoint y: 188, distance: 79.5
click at [474, 188] on div "B1 Timber Truck B4 Timber Truck BX1 Express Ute 6 CX3 Express Ute 5 LX4 Express…" at bounding box center [359, 125] width 719 height 184
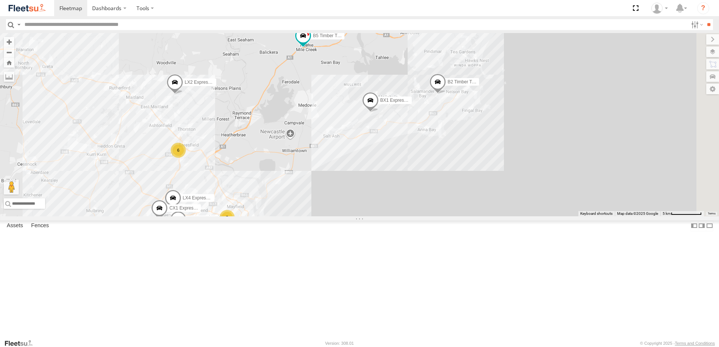
drag, startPoint x: 428, startPoint y: 167, endPoint x: 396, endPoint y: 195, distance: 41.8
click at [396, 195] on div "B4 Timber Truck BX1 Express Ute LX2 Express Ute B2 Timber Truck LX4 Express Ute…" at bounding box center [359, 125] width 719 height 184
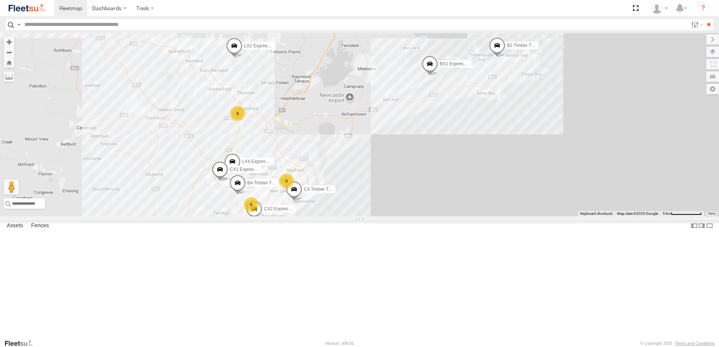
drag, startPoint x: 396, startPoint y: 195, endPoint x: 459, endPoint y: 156, distance: 73.9
click at [462, 150] on div "B4 Timber Truck BX1 Express Ute LX2 Express Ute B2 Timber Truck LX4 Express Ute…" at bounding box center [359, 125] width 719 height 184
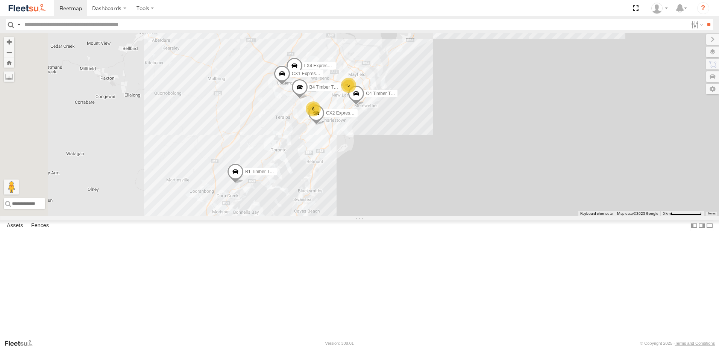
drag, startPoint x: 332, startPoint y: 209, endPoint x: 336, endPoint y: 199, distance: 10.6
click at [336, 200] on div "B4 Timber Truck BX1 Express Ute LX2 Express Ute B2 Timber Truck LX4 Express Ute…" at bounding box center [359, 125] width 719 height 184
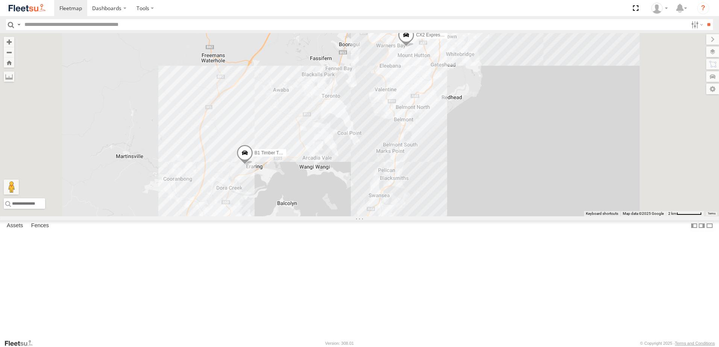
drag, startPoint x: 434, startPoint y: 152, endPoint x: 369, endPoint y: 279, distance: 142.6
click at [369, 217] on div "B4 Timber Truck BX1 Express Ute LX2 Express Ute B2 Timber Truck LX4 Express Ute…" at bounding box center [359, 125] width 719 height 184
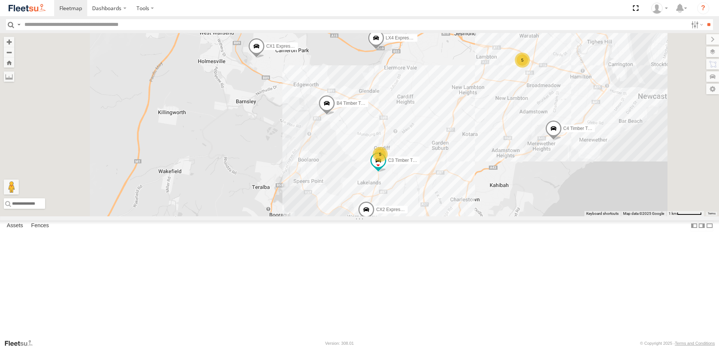
drag, startPoint x: 425, startPoint y: 275, endPoint x: 435, endPoint y: 242, distance: 34.3
click at [437, 217] on div "B4 Timber Truck BX1 Express Ute LX2 Express Ute B2 Timber Truck LX4 Express Ute…" at bounding box center [359, 125] width 719 height 184
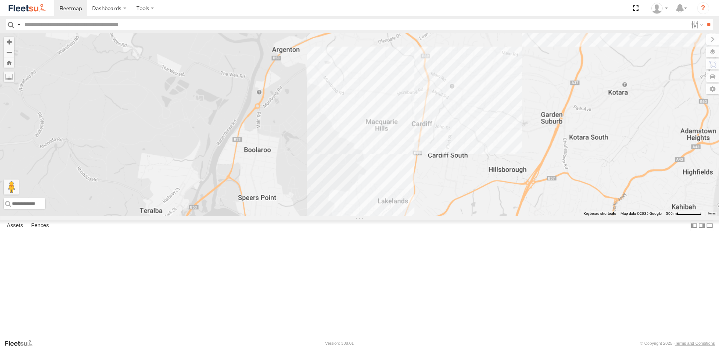
drag, startPoint x: 394, startPoint y: 245, endPoint x: 395, endPoint y: 86, distance: 158.3
click at [392, 86] on div at bounding box center [359, 125] width 719 height 184
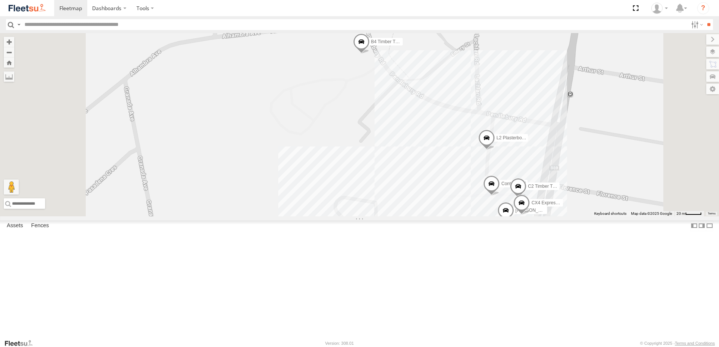
drag, startPoint x: 478, startPoint y: 146, endPoint x: 481, endPoint y: 187, distance: 41.1
click at [481, 187] on div "C3 Timber Truck LX1 Express Ute CX1 Express Ute B4 Timber Truck L2 Plasterboard…" at bounding box center [359, 125] width 719 height 184
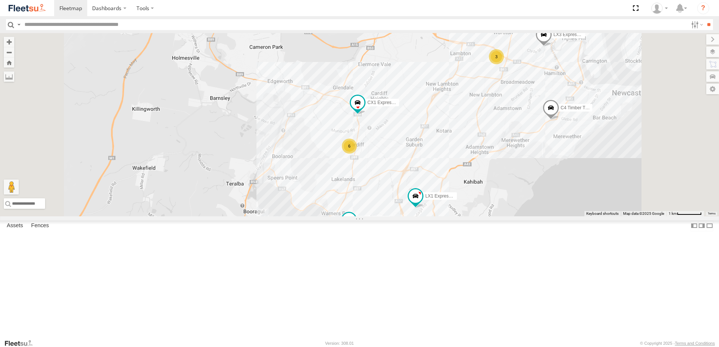
drag, startPoint x: 417, startPoint y: 193, endPoint x: 360, endPoint y: 215, distance: 61.9
click at [360, 215] on div "C3 Timber Truck LX1 Express Ute CX1 Express Ute 6 3 LX4 Express Ute C4 Timber T…" at bounding box center [359, 125] width 719 height 184
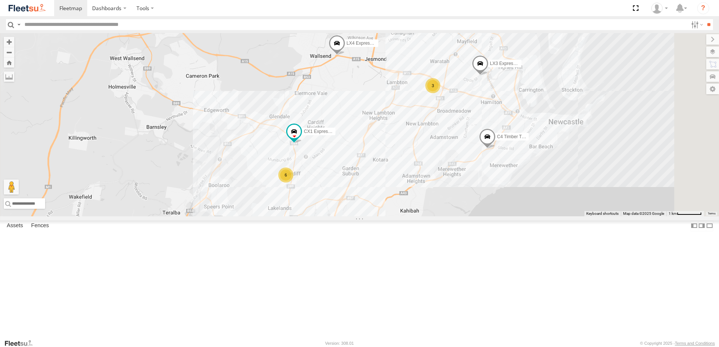
click at [469, 199] on div "C3 Timber Truck LX1 Express Ute CX1 Express Ute 6 3 LX4 Express Ute C4 Timber T…" at bounding box center [359, 125] width 719 height 184
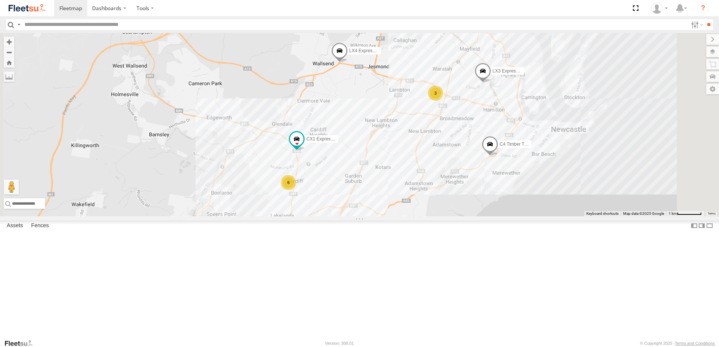
drag, startPoint x: 497, startPoint y: 167, endPoint x: 513, endPoint y: 130, distance: 40.9
click at [514, 130] on div "C3 Timber Truck LX1 Express Ute CX1 Express Ute 6 3 LX4 Express Ute C4 Timber T…" at bounding box center [359, 125] width 719 height 184
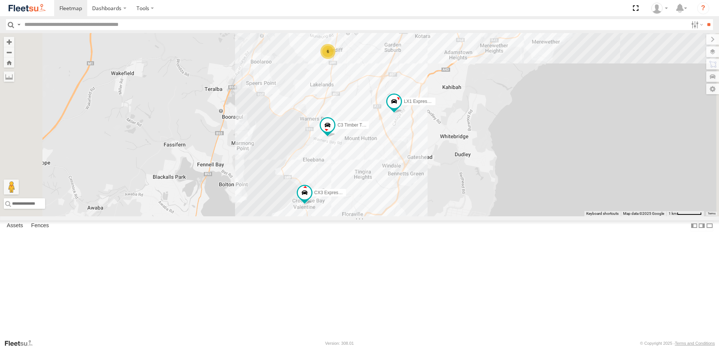
drag, startPoint x: 431, startPoint y: 266, endPoint x: 452, endPoint y: 181, distance: 87.0
click at [452, 181] on div "C3 Timber Truck LX1 Express Ute CX1 Express Ute 6 3 LX4 Express Ute C4 Timber T…" at bounding box center [359, 125] width 719 height 184
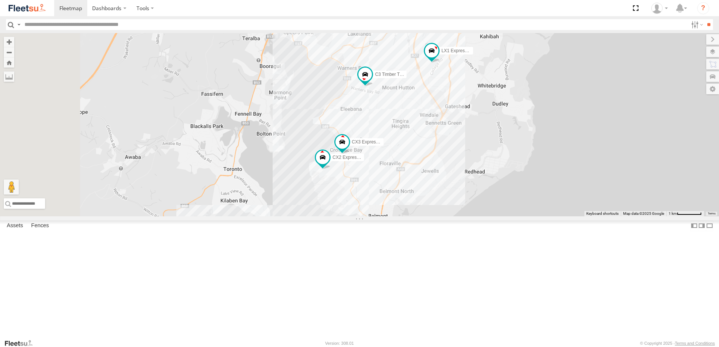
drag, startPoint x: 466, startPoint y: 234, endPoint x: 475, endPoint y: 222, distance: 14.2
click at [475, 217] on div "C3 Timber Truck LX1 Express Ute CX1 Express Ute 6 3 LX4 Express Ute C4 Timber T…" at bounding box center [359, 125] width 719 height 184
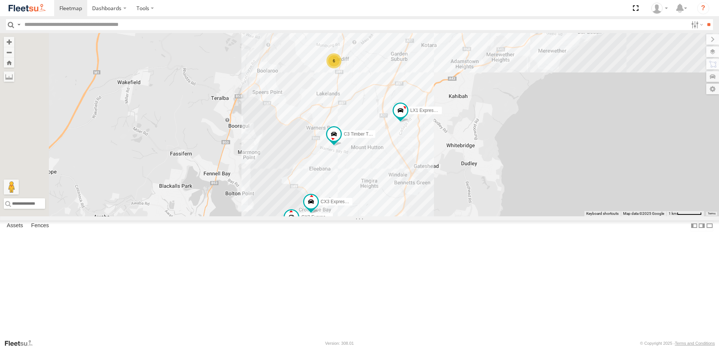
drag, startPoint x: 513, startPoint y: 280, endPoint x: 515, endPoint y: 296, distance: 16.7
click at [515, 217] on div "C3 Timber Truck LX1 Express Ute CX1 Express Ute 6 3 LX4 Express Ute C4 Timber T…" at bounding box center [359, 125] width 719 height 184
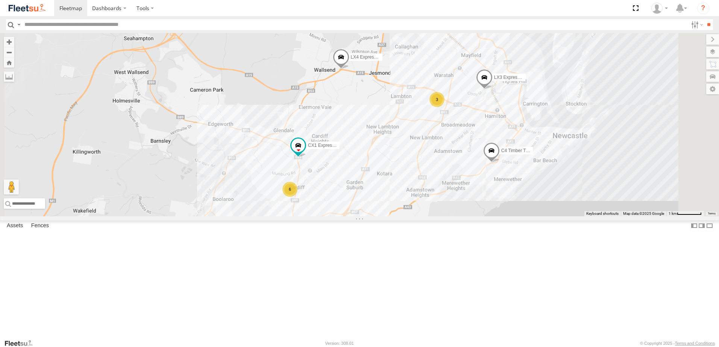
drag, startPoint x: 539, startPoint y: 138, endPoint x: 493, endPoint y: 245, distance: 116.7
click at [493, 217] on div "C3 Timber Truck LX1 Express Ute CX1 Express Ute 6 3 LX4 Express Ute C4 Timber T…" at bounding box center [359, 125] width 719 height 184
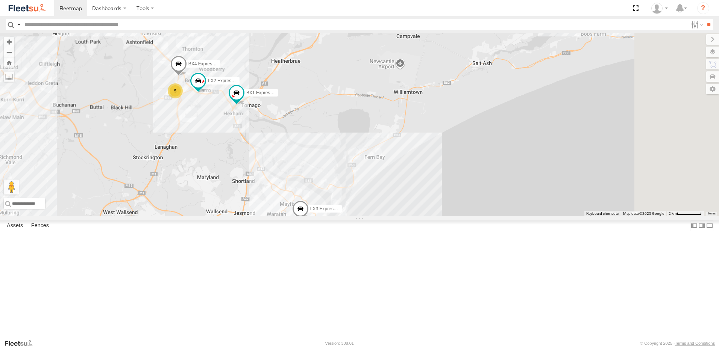
drag, startPoint x: 541, startPoint y: 162, endPoint x: 417, endPoint y: 237, distance: 144.6
click at [420, 217] on div "C4 Timber Truck LX3 Express Ute LX1 Express Ute 7 BX1 Express Ute LX2 Express U…" at bounding box center [359, 125] width 719 height 184
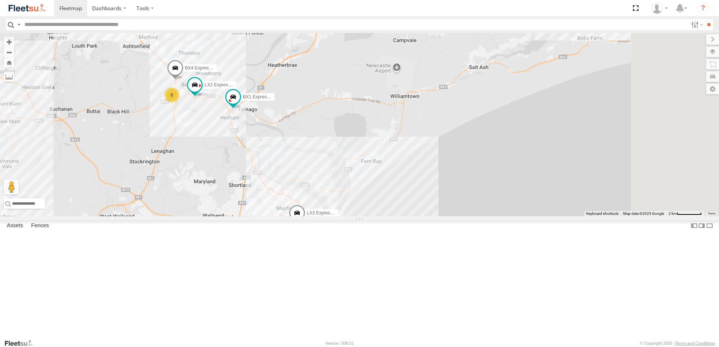
drag, startPoint x: 489, startPoint y: 157, endPoint x: 400, endPoint y: 254, distance: 132.0
click at [400, 217] on div "C4 Timber Truck LX3 Express Ute LX1 Express Ute 7 BX1 Express Ute LX2 Express U…" at bounding box center [359, 125] width 719 height 184
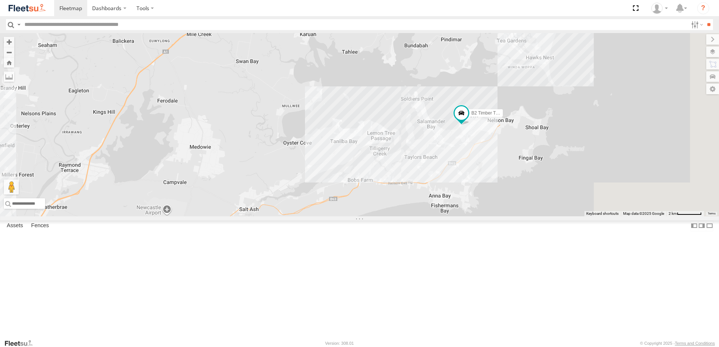
drag, startPoint x: 509, startPoint y: 215, endPoint x: 443, endPoint y: 228, distance: 67.8
click at [443, 217] on div "C4 Timber Truck LX3 Express Ute LX1 Express Ute 7 BX1 Express Ute LX2 Express U…" at bounding box center [359, 125] width 719 height 184
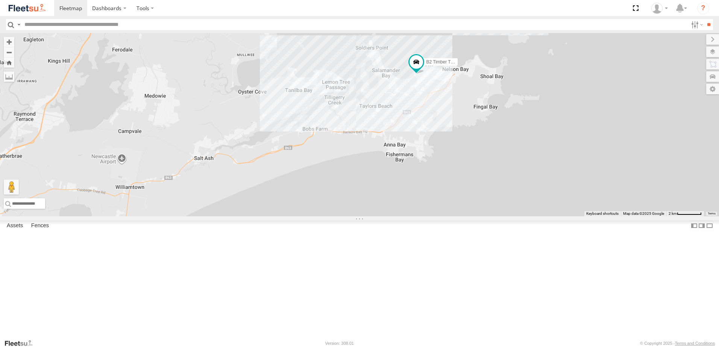
drag, startPoint x: 462, startPoint y: 189, endPoint x: 531, endPoint y: 119, distance: 97.9
click at [531, 120] on div "C4 Timber Truck LX3 Express Ute LX1 Express Ute 7 BX1 Express Ute LX2 Express U…" at bounding box center [359, 125] width 719 height 184
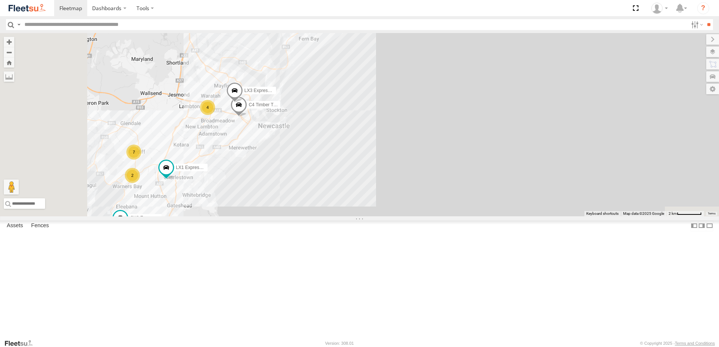
drag, startPoint x: 384, startPoint y: 143, endPoint x: 419, endPoint y: 171, distance: 44.9
click at [419, 171] on div "C4 Timber Truck LX3 Express Ute LX1 Express Ute 7 BX1 Express Ute LX2 Express U…" at bounding box center [359, 125] width 719 height 184
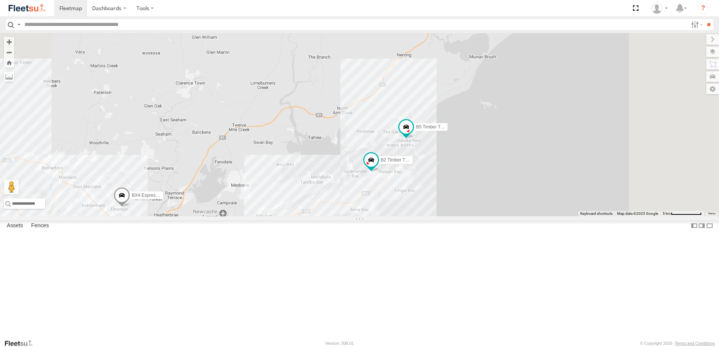
drag, startPoint x: 475, startPoint y: 116, endPoint x: 372, endPoint y: 268, distance: 183.1
click at [372, 217] on div "CX2 Express Ute C4 Timber Truck LX1 Express Ute BX4 Express Ute 9 2 B2 Timber T…" at bounding box center [359, 125] width 719 height 184
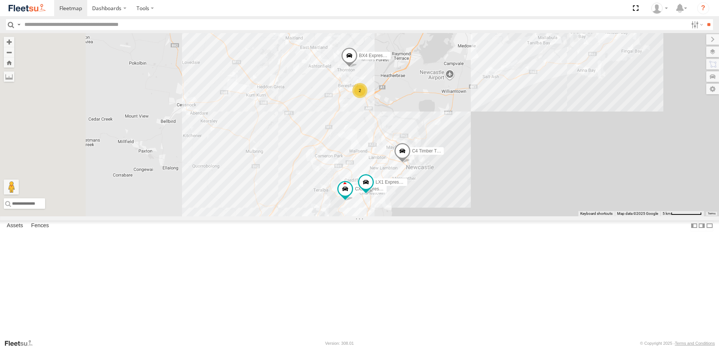
drag, startPoint x: 366, startPoint y: 297, endPoint x: 658, endPoint y: 94, distance: 355.7
click at [659, 97] on div "CX2 Express Ute C4 Timber Truck LX1 Express Ute BX4 Express Ute B2 Timber Truck…" at bounding box center [359, 125] width 719 height 184
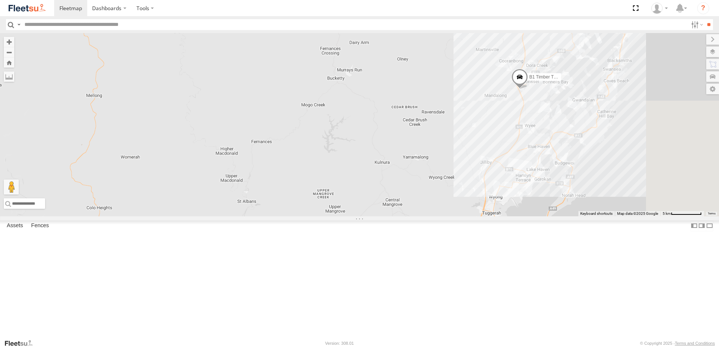
drag, startPoint x: 521, startPoint y: 187, endPoint x: 452, endPoint y: 190, distance: 68.5
click at [452, 190] on div "CX2 Express Ute C4 Timber Truck LX1 Express Ute BX4 Express Ute B2 Timber Truck…" at bounding box center [359, 125] width 719 height 184
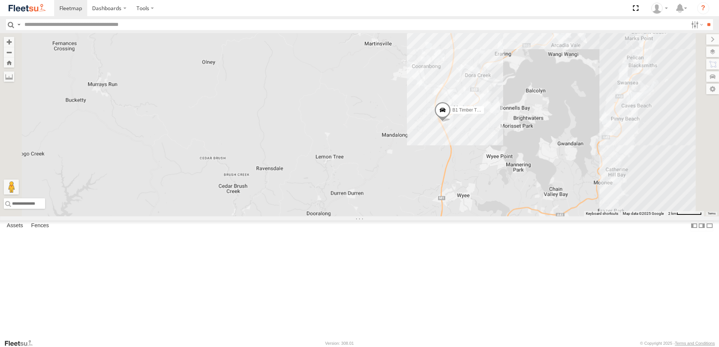
drag, startPoint x: 631, startPoint y: 105, endPoint x: 507, endPoint y: 190, distance: 150.3
click at [508, 190] on div "B1 Timber Truck" at bounding box center [359, 125] width 719 height 184
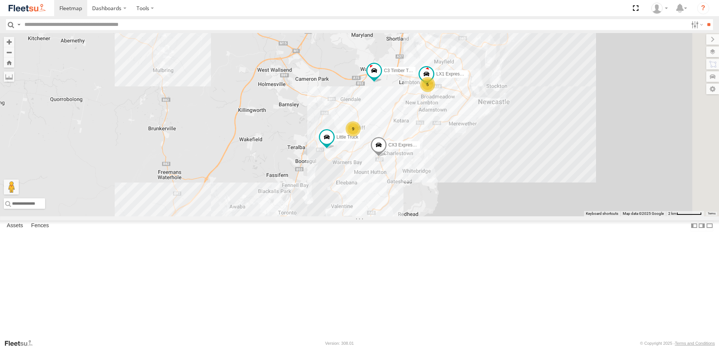
drag, startPoint x: 493, startPoint y: 221, endPoint x: 446, endPoint y: 264, distance: 63.1
click at [447, 217] on div "9 5 C3 Timber Truck CX3 Express Ute LX1 Express Ute Little Truck" at bounding box center [359, 125] width 719 height 184
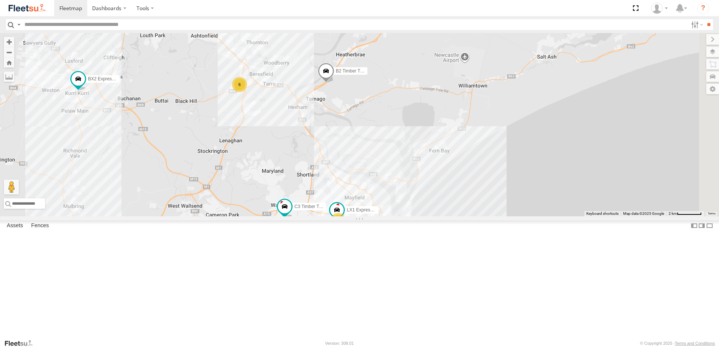
drag, startPoint x: 484, startPoint y: 159, endPoint x: 448, endPoint y: 239, distance: 88.4
click at [448, 217] on div "9 5 C3 Timber Truck CX3 Express Ute LX1 Express Ute Little Truck 6 B2 Timber Tr…" at bounding box center [359, 125] width 719 height 184
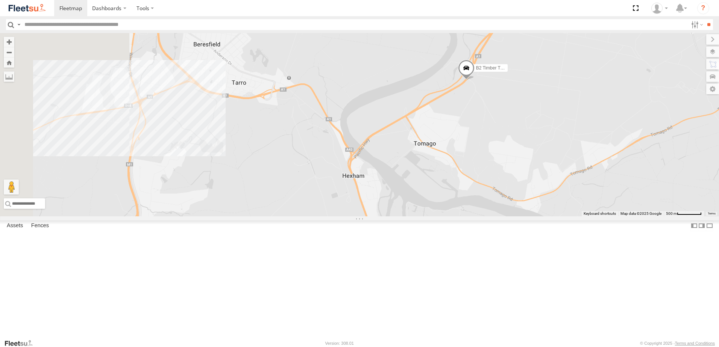
drag, startPoint x: 380, startPoint y: 188, endPoint x: 461, endPoint y: 187, distance: 80.9
click at [461, 187] on div "C3 Timber Truck CX3 Express Ute LX1 Express Ute Little Truck B2 Timber Truck BX…" at bounding box center [359, 125] width 719 height 184
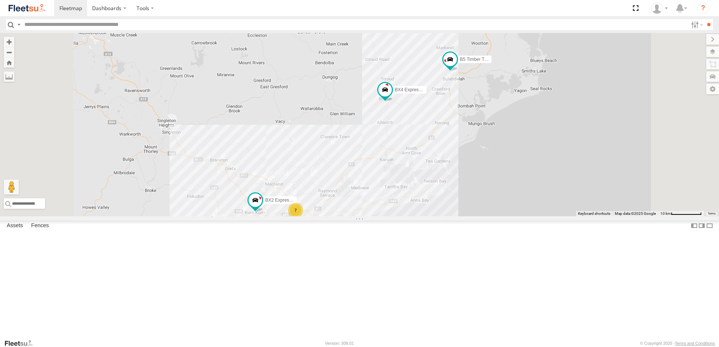
drag, startPoint x: 491, startPoint y: 219, endPoint x: 524, endPoint y: 171, distance: 58.7
click at [518, 177] on div "CX3 Express Ute B5 Timber Truck BX2 Express Ute BX4 Express Ute 7" at bounding box center [359, 125] width 719 height 184
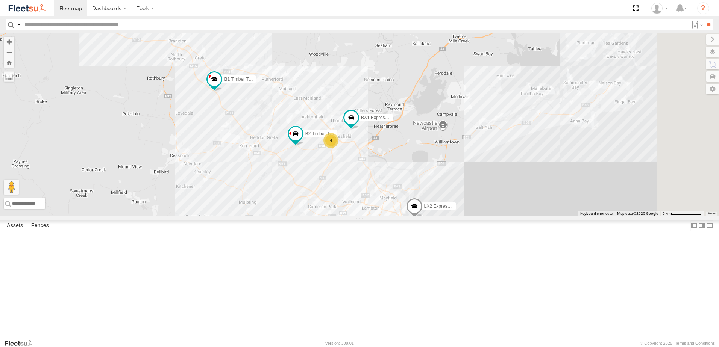
drag, startPoint x: 380, startPoint y: 289, endPoint x: 341, endPoint y: 201, distance: 96.3
click at [341, 202] on div "LX2 Express Ute B5 Timber Truck CX2 Express Ute C4 Timber Truck B1 Timber Truck…" at bounding box center [359, 125] width 719 height 184
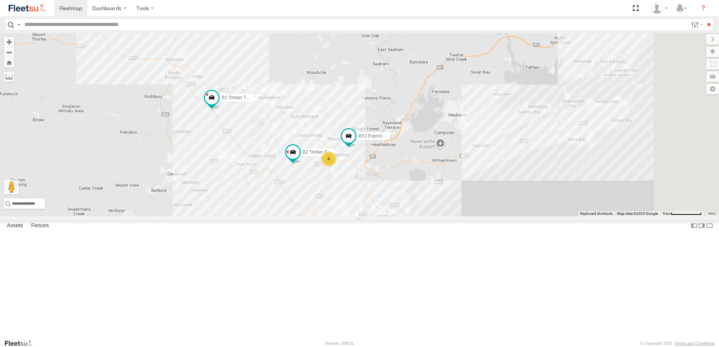
drag, startPoint x: 339, startPoint y: 226, endPoint x: 337, endPoint y: 275, distance: 48.9
click at [336, 217] on div "LX2 Express Ute B5 Timber Truck CX2 Express Ute C4 Timber Truck B1 Timber Truck…" at bounding box center [359, 125] width 719 height 184
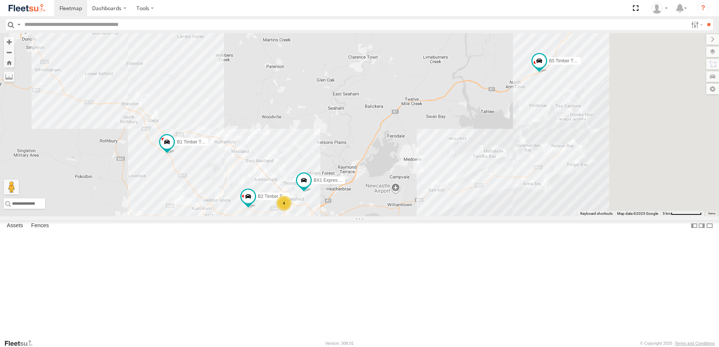
drag, startPoint x: 537, startPoint y: 141, endPoint x: 477, endPoint y: 167, distance: 65.8
click at [481, 154] on div "LX2 Express Ute B5 Timber Truck CX2 Express Ute C4 Timber Truck B1 Timber Truck…" at bounding box center [359, 125] width 719 height 184
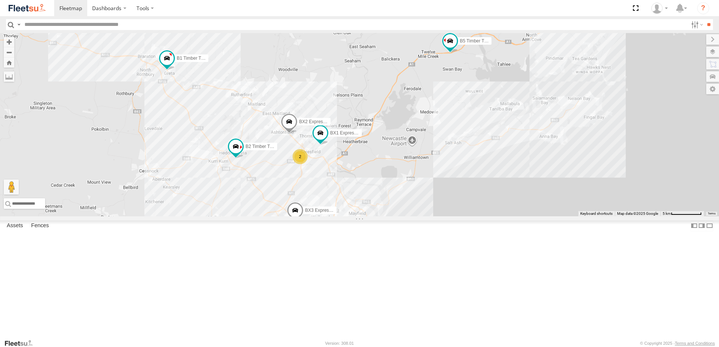
drag, startPoint x: 321, startPoint y: 278, endPoint x: 394, endPoint y: 217, distance: 96.1
click at [308, 164] on div "2" at bounding box center [300, 156] width 15 height 15
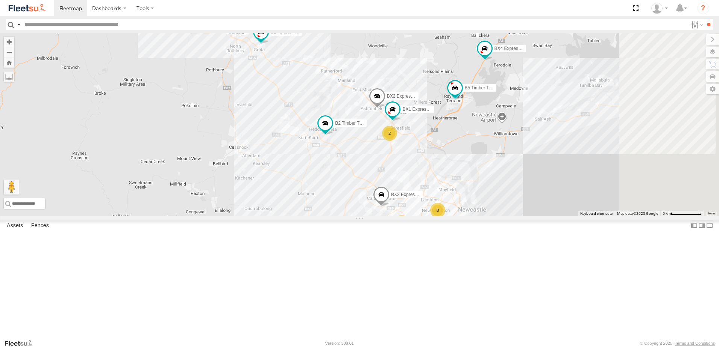
drag, startPoint x: 533, startPoint y: 193, endPoint x: 470, endPoint y: 208, distance: 64.3
click at [470, 208] on div "B2 Timber Truck 9 BX1 Express Ute 8 B5 Timber Truck C4 Timber Truck BX2 Express…" at bounding box center [359, 125] width 719 height 184
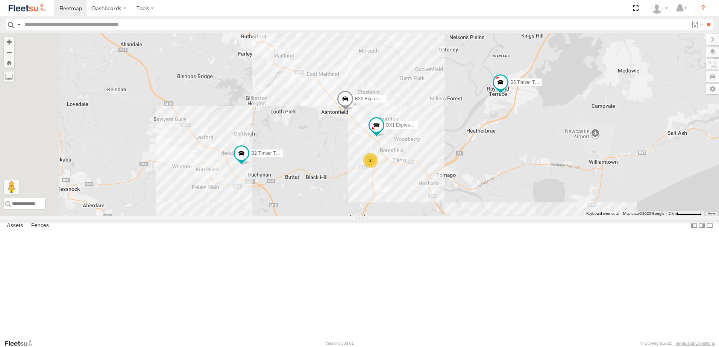
click at [503, 148] on div "B2 Timber Truck BX1 Express Ute B5 Timber Truck C4 Timber Truck BX2 Express Ute…" at bounding box center [359, 125] width 719 height 184
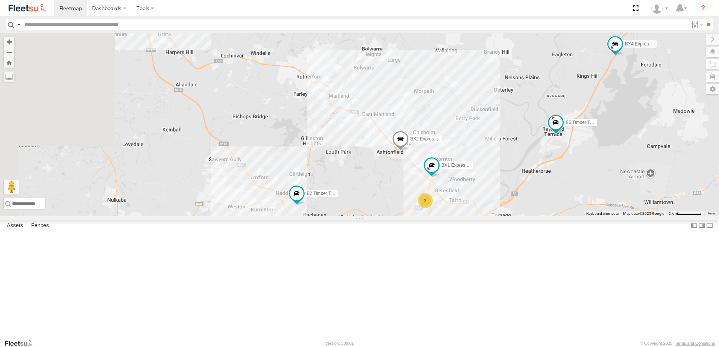
drag, startPoint x: 373, startPoint y: 174, endPoint x: 377, endPoint y: 179, distance: 7.0
click at [376, 178] on div "B2 Timber Truck BX1 Express Ute B5 Timber Truck C4 Timber Truck BX2 Express Ute…" at bounding box center [359, 125] width 719 height 184
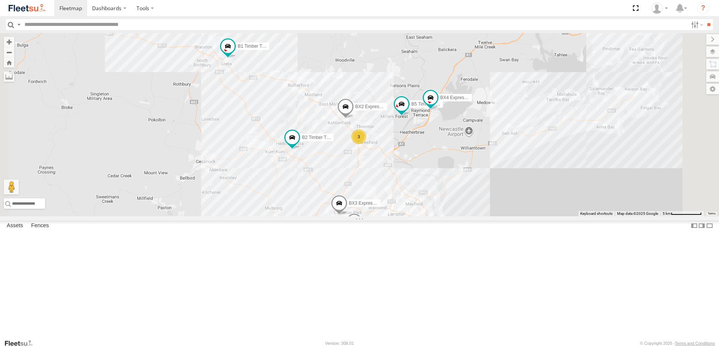
drag, startPoint x: 349, startPoint y: 239, endPoint x: 335, endPoint y: 203, distance: 38.8
click at [335, 204] on div "B2 Timber Truck B5 Timber Truck BX2 Express Ute B1 Timber Truck BX4 Express Ute…" at bounding box center [359, 125] width 719 height 184
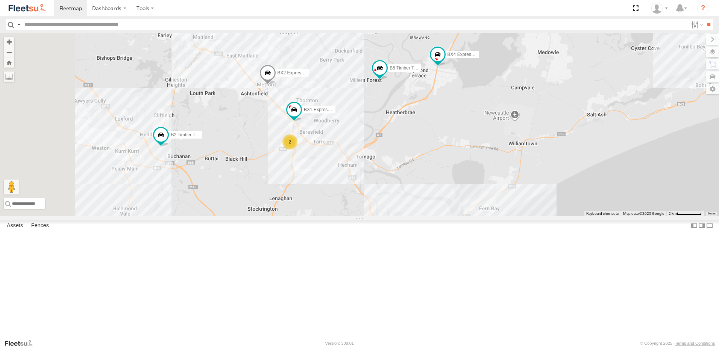
click at [480, 168] on div "B2 Timber Truck B5 Timber Truck BX2 Express Ute B1 Timber Truck BX4 Express Ute…" at bounding box center [359, 125] width 719 height 184
